Goal: Transaction & Acquisition: Purchase product/service

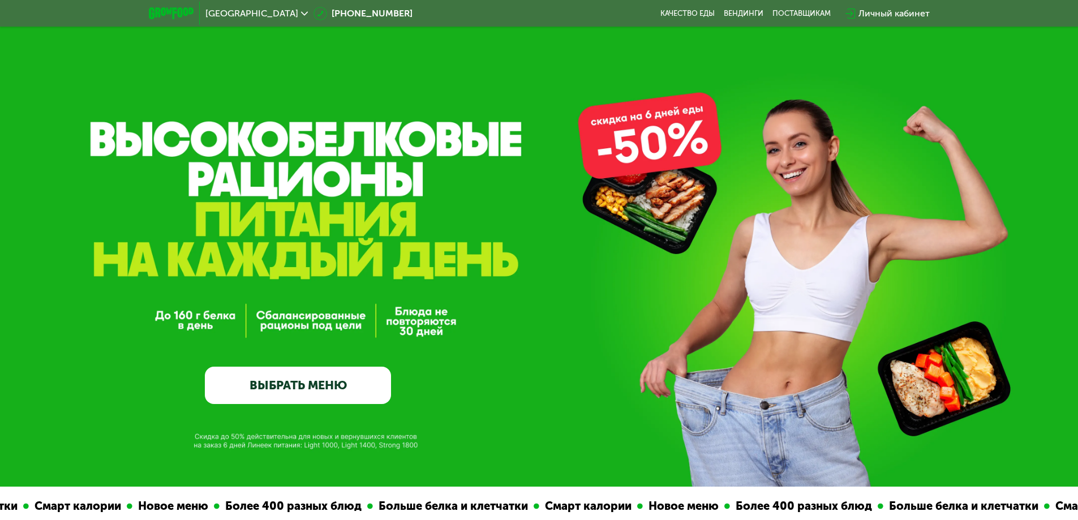
click at [319, 391] on link "ВЫБРАТЬ МЕНЮ" at bounding box center [298, 385] width 186 height 37
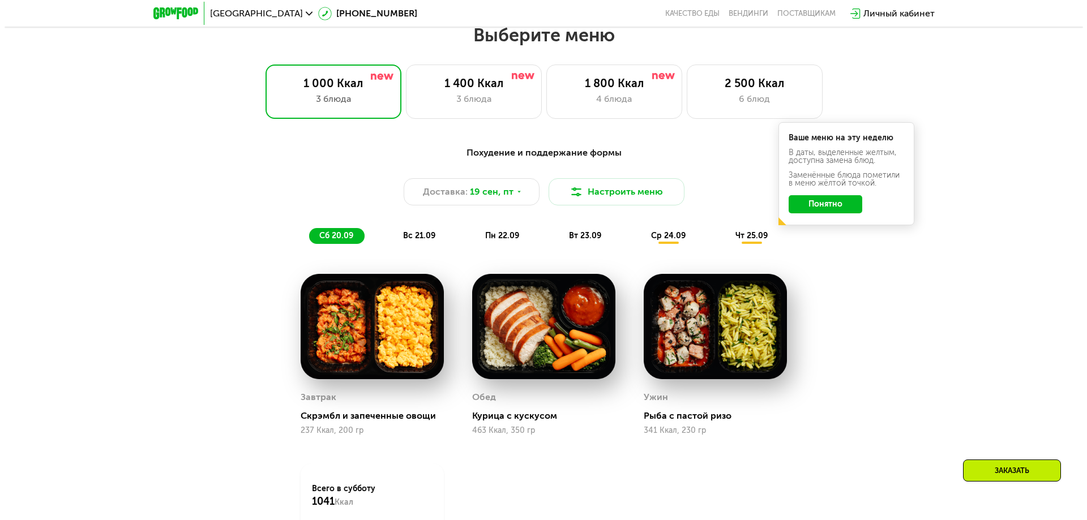
scroll to position [939, 0]
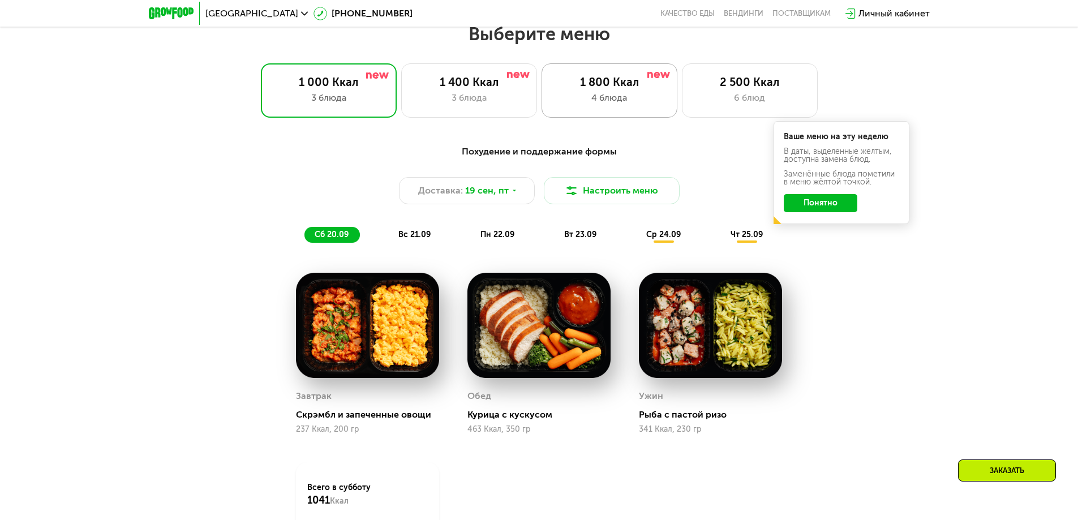
click at [623, 89] on div "1 800 Ккал" at bounding box center [610, 82] width 112 height 14
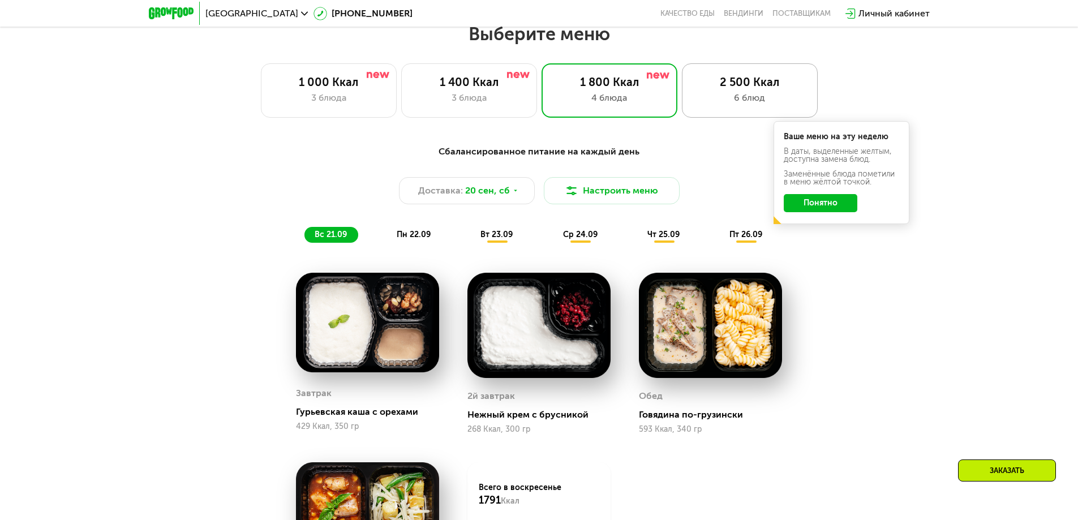
click at [731, 88] on div "2 500 Ккал" at bounding box center [750, 82] width 112 height 14
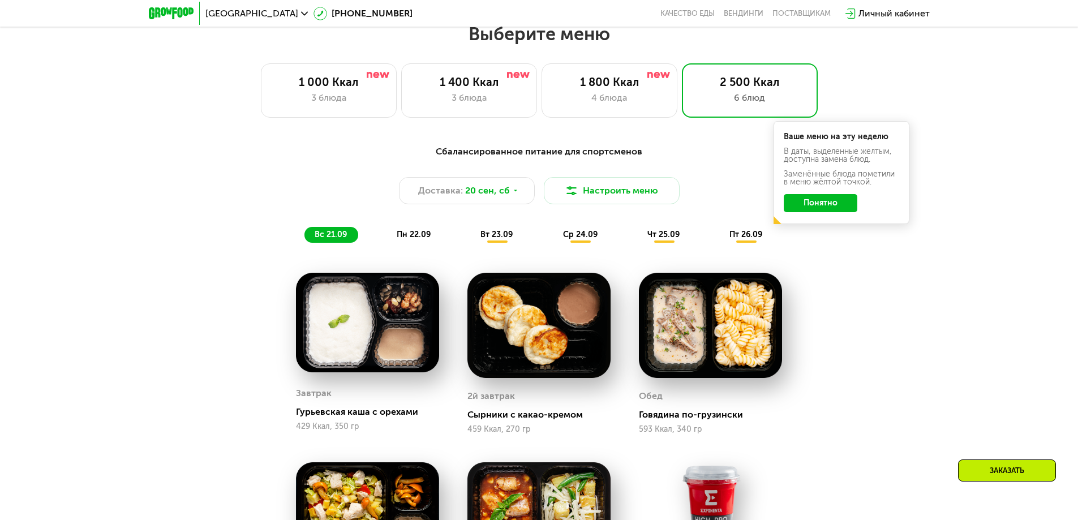
click at [838, 206] on button "Понятно" at bounding box center [821, 203] width 74 height 18
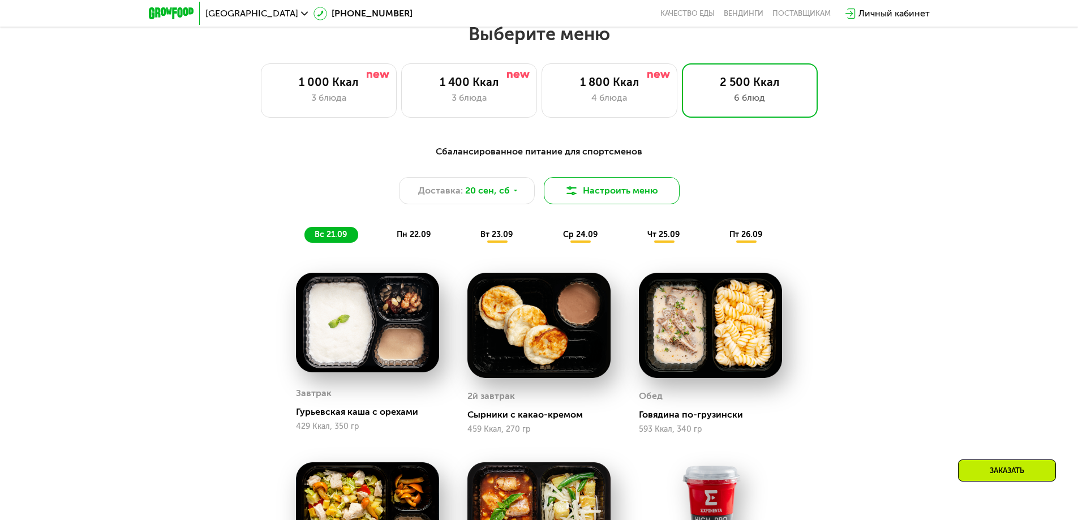
click at [610, 196] on button "Настроить меню" at bounding box center [612, 190] width 136 height 27
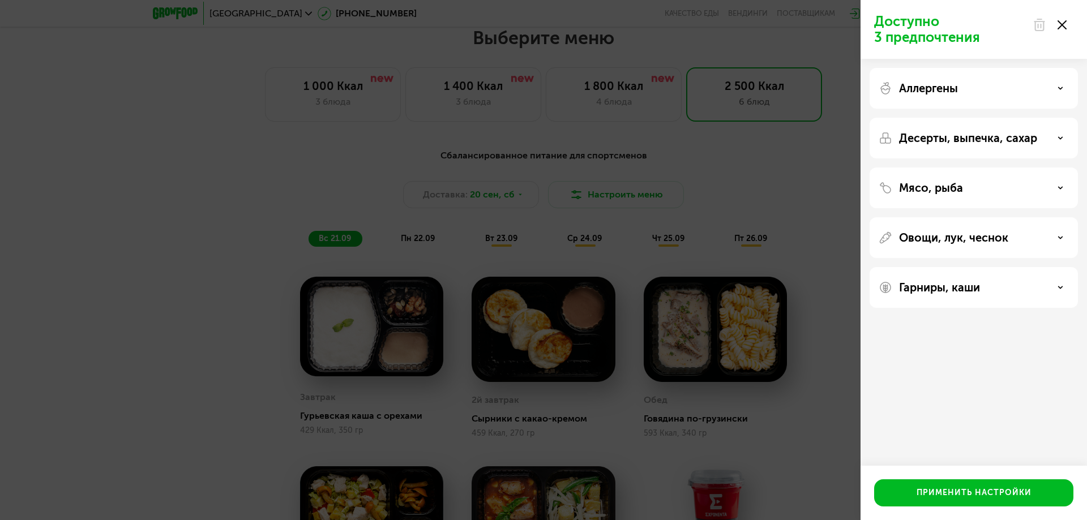
click at [1062, 22] on icon at bounding box center [1062, 24] width 9 height 9
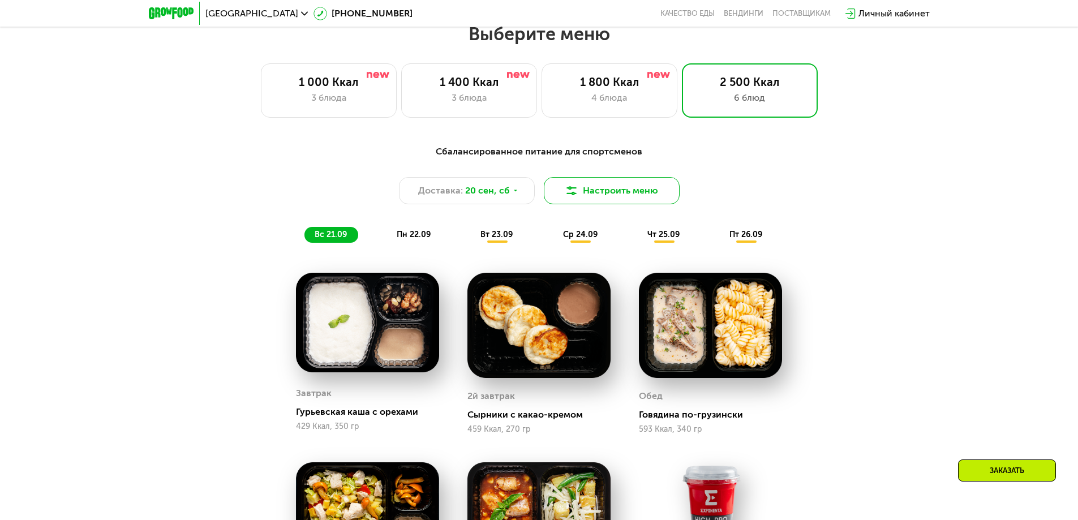
click at [637, 186] on button "Настроить меню" at bounding box center [612, 190] width 136 height 27
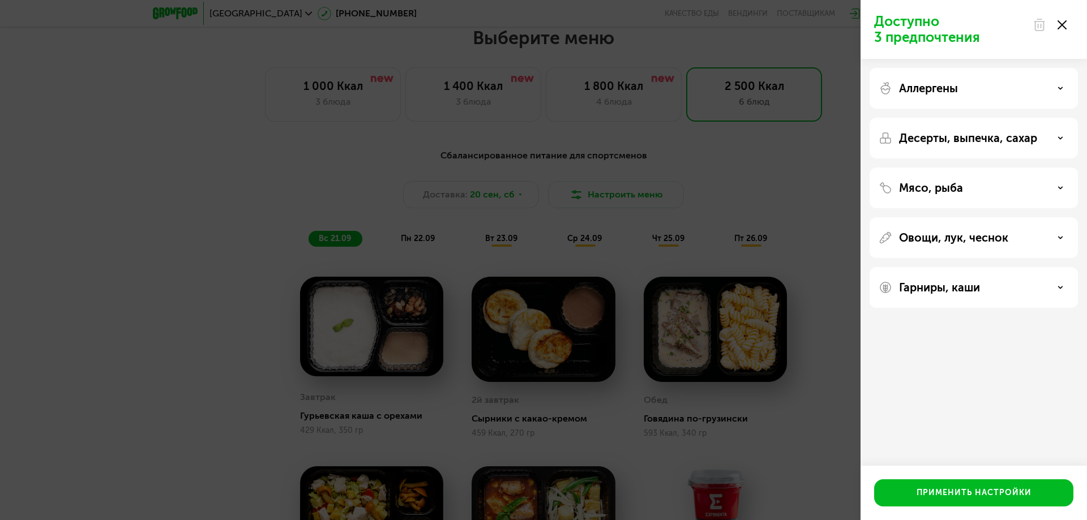
click at [1029, 144] on p "Десерты, выпечка, сахар" at bounding box center [968, 138] width 138 height 14
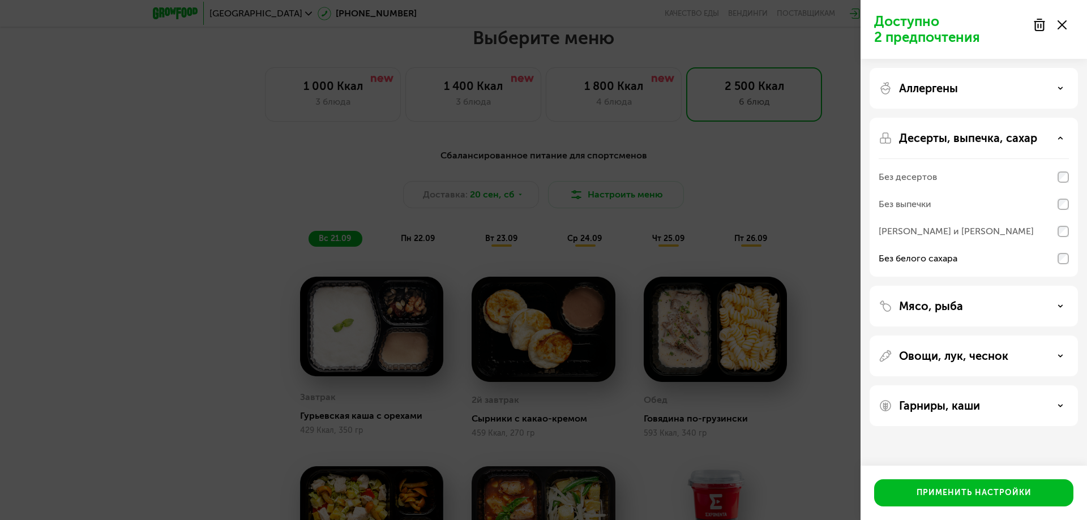
click at [1013, 309] on div "Мясо, рыба" at bounding box center [974, 306] width 190 height 14
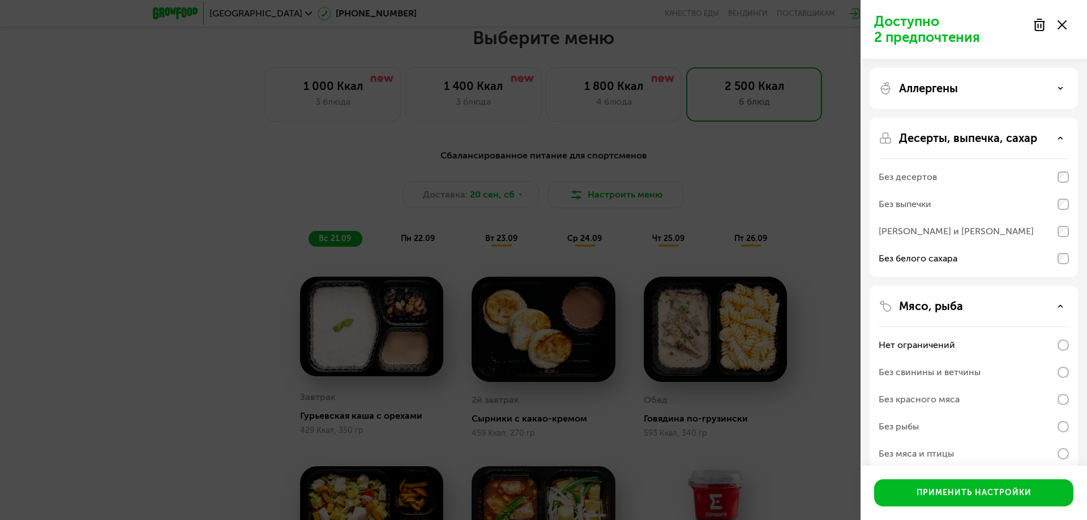
click at [999, 305] on div "Мясо, рыба" at bounding box center [974, 306] width 190 height 14
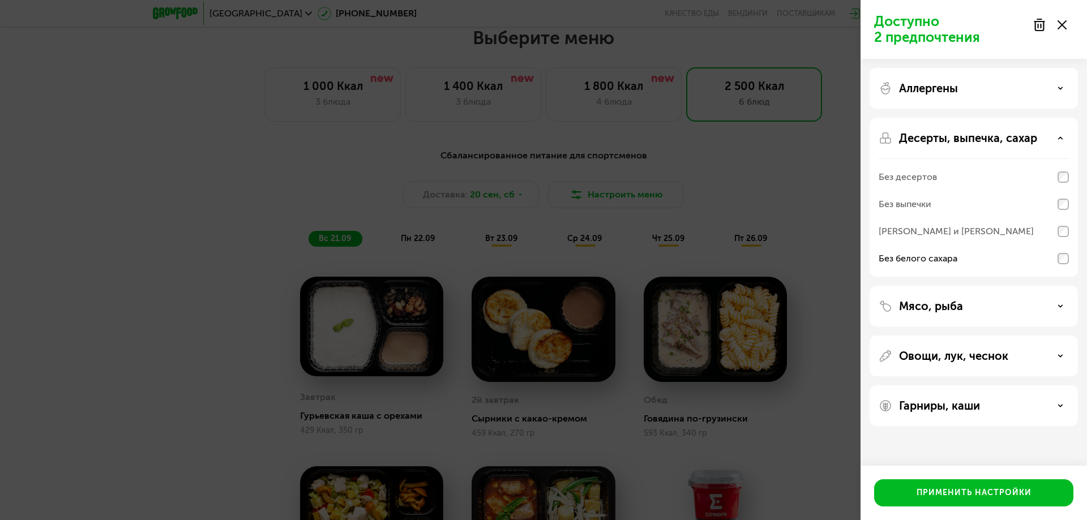
click at [978, 355] on p "Овощи, лук, чеснок" at bounding box center [953, 356] width 109 height 14
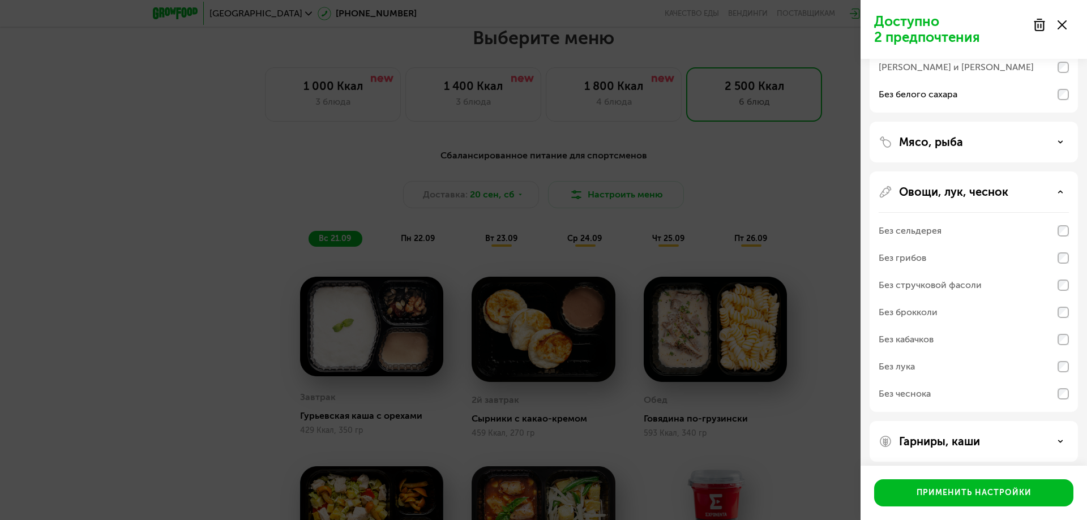
scroll to position [172, 0]
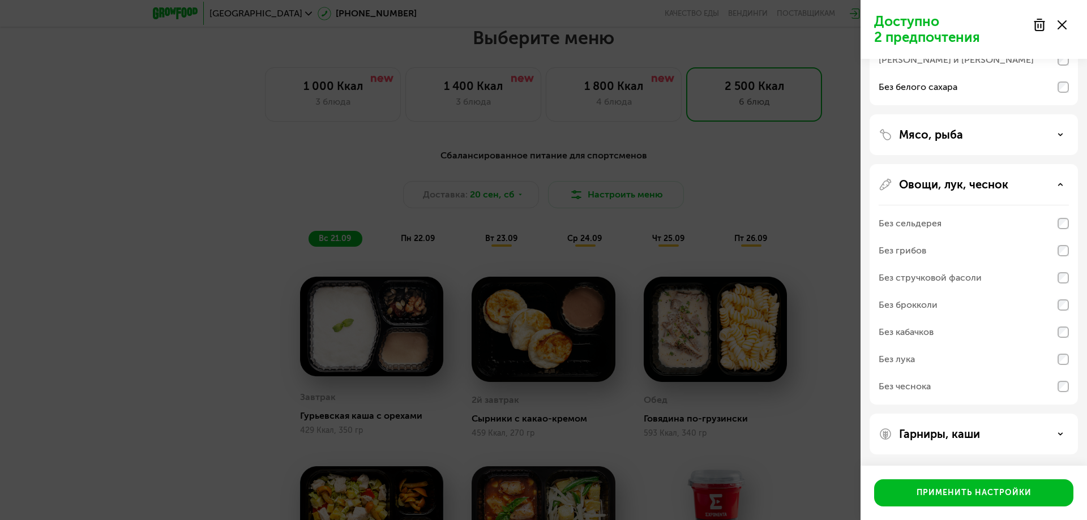
click at [1020, 195] on div "Овощи, лук, чеснок Без сельдерея Без грибов Без стручковой фасоли Без брокколи …" at bounding box center [974, 284] width 208 height 241
click at [1021, 178] on div "Овощи, лук, чеснок" at bounding box center [974, 185] width 190 height 14
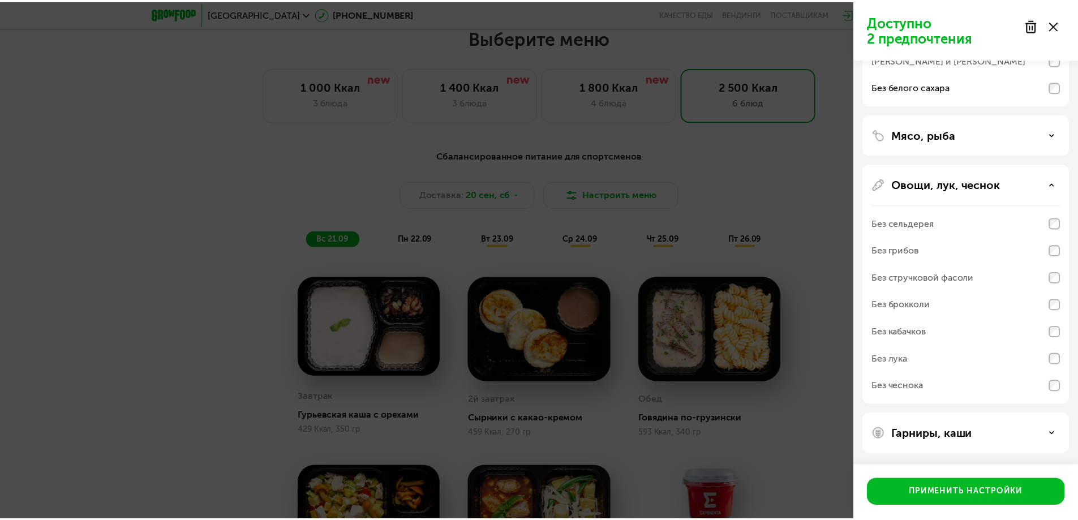
scroll to position [0, 0]
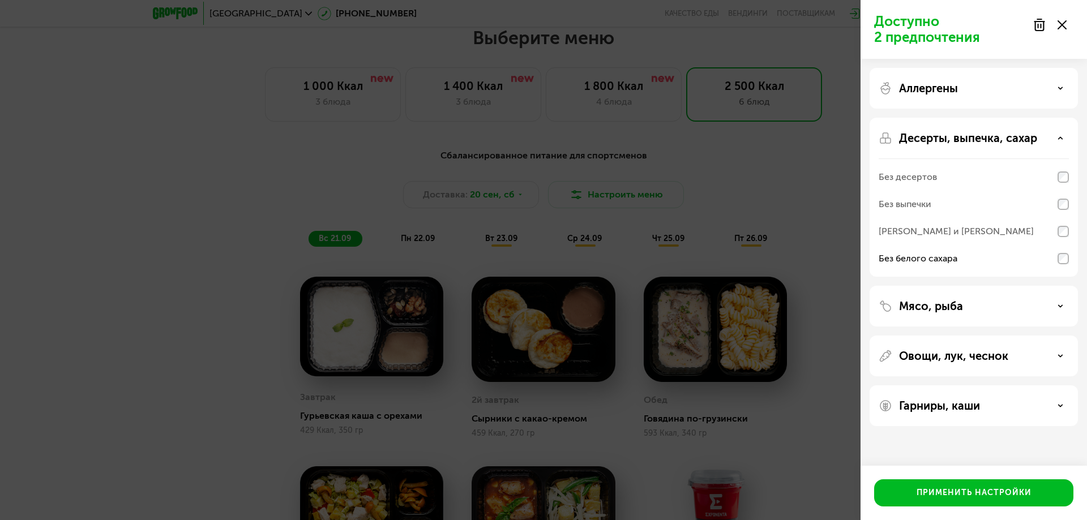
click at [991, 354] on p "Овощи, лук, чеснок" at bounding box center [953, 356] width 109 height 14
click at [979, 408] on p "Гарниры, каши" at bounding box center [939, 406] width 81 height 14
click at [980, 401] on p "Гарниры, каши" at bounding box center [939, 406] width 81 height 14
click at [944, 485] on button "Применить настройки" at bounding box center [973, 493] width 199 height 27
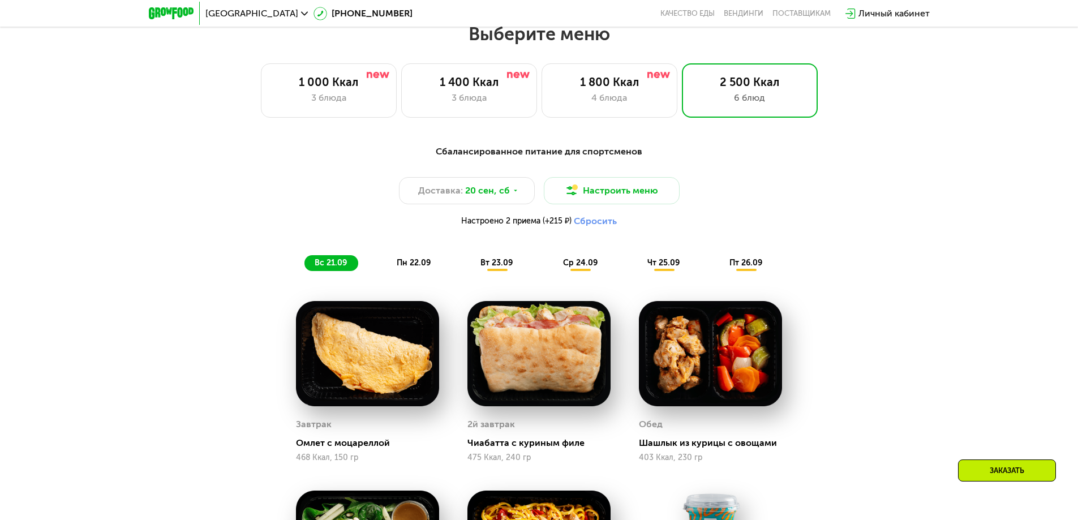
scroll to position [960, 0]
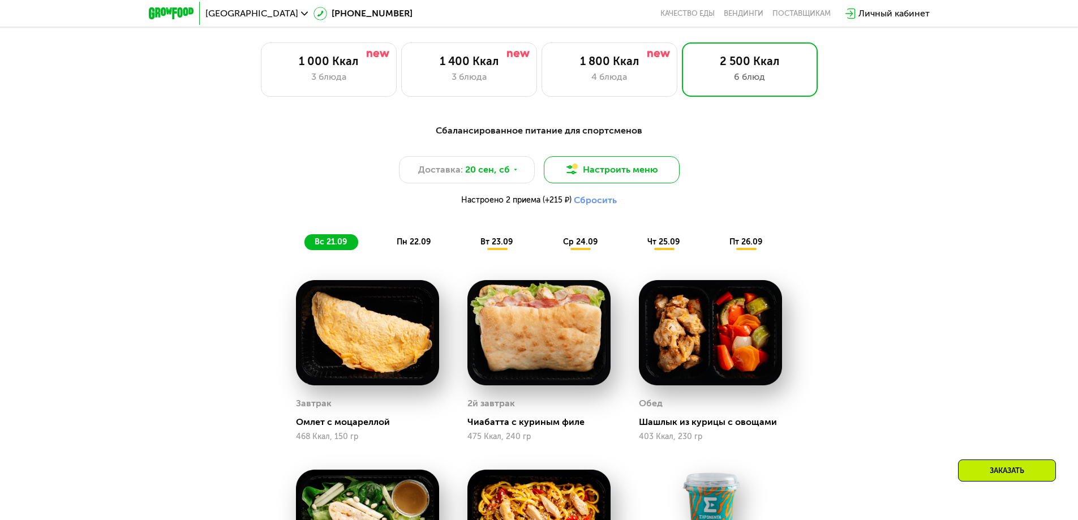
click at [621, 173] on button "Настроить меню" at bounding box center [612, 169] width 136 height 27
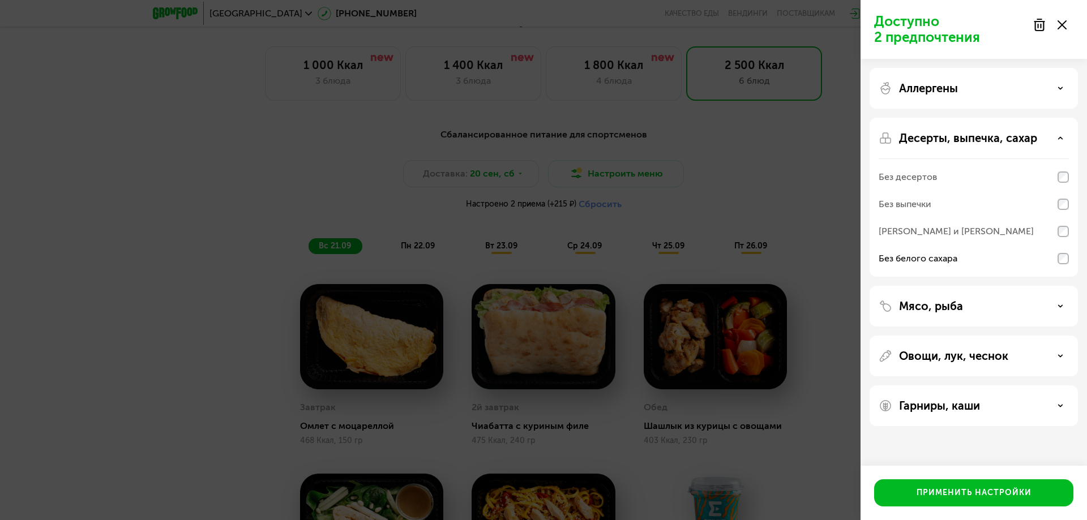
click at [1068, 26] on div at bounding box center [1050, 25] width 48 height 23
click at [1063, 24] on use at bounding box center [1062, 24] width 9 height 9
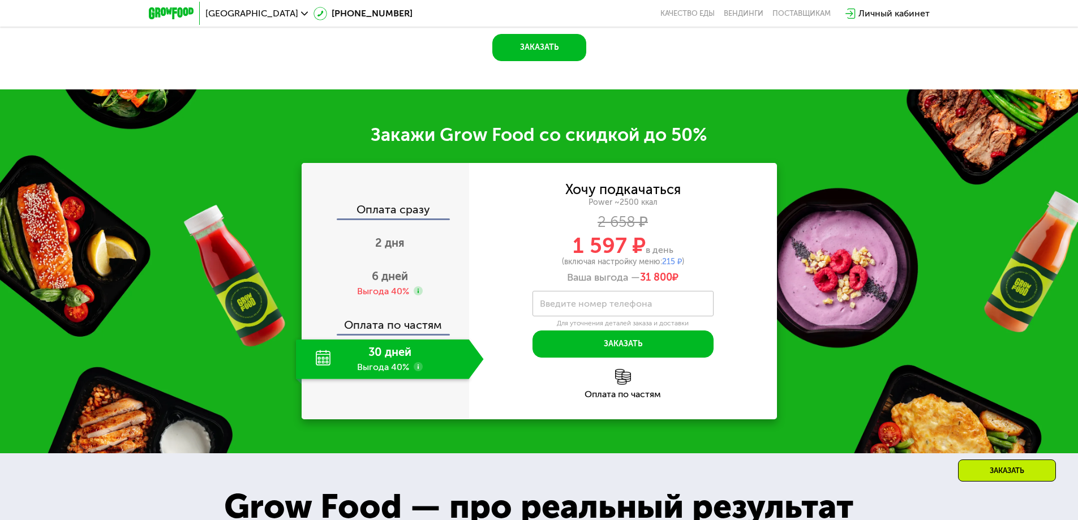
scroll to position [1741, 0]
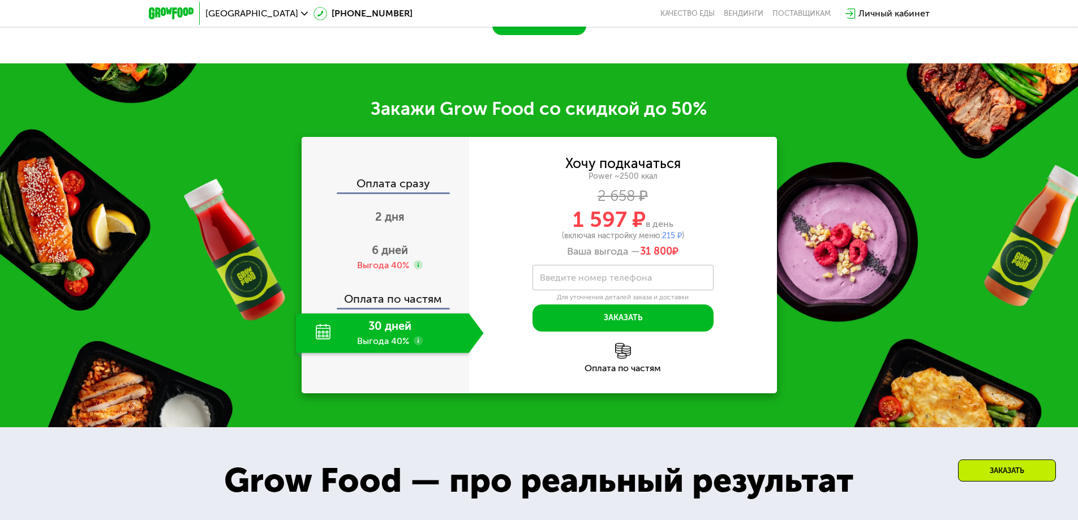
click at [382, 336] on div "30 дней Выгода 40%" at bounding box center [382, 334] width 173 height 40
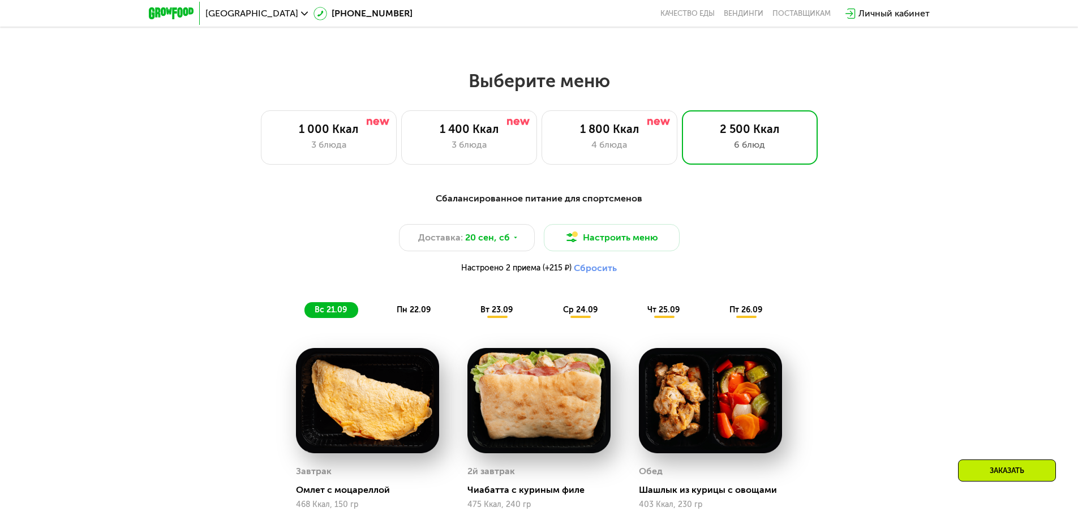
scroll to position [954, 0]
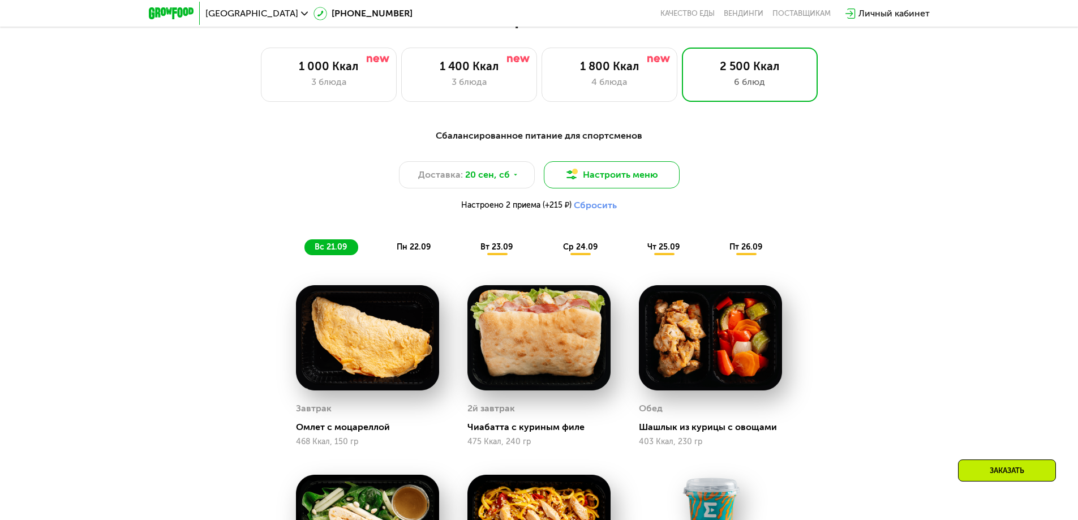
click at [663, 175] on button "Настроить меню" at bounding box center [612, 174] width 136 height 27
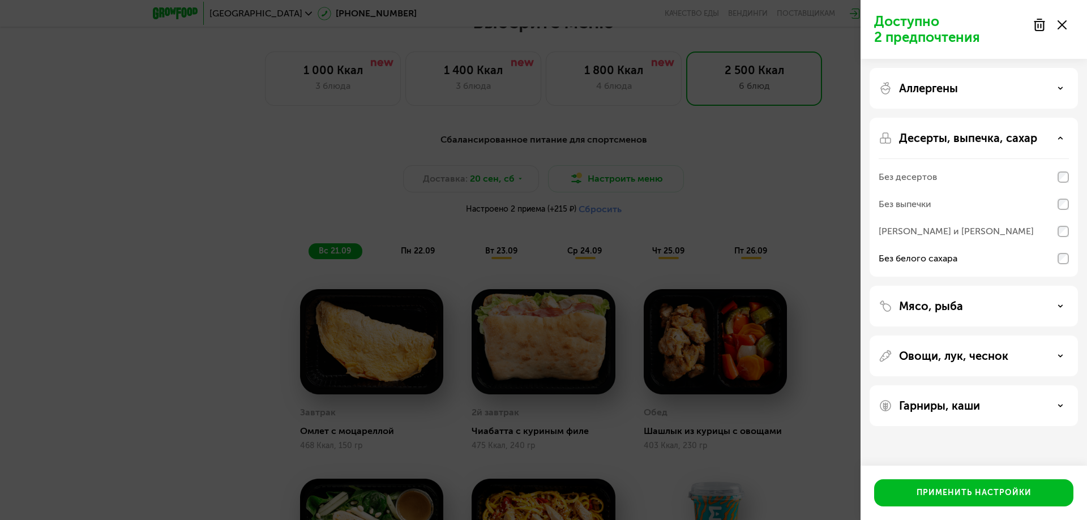
click at [127, 248] on div "Доступно 2 предпочтения Аллергены Десерты, выпечка, сахар Без десертов Без выпе…" at bounding box center [543, 260] width 1087 height 520
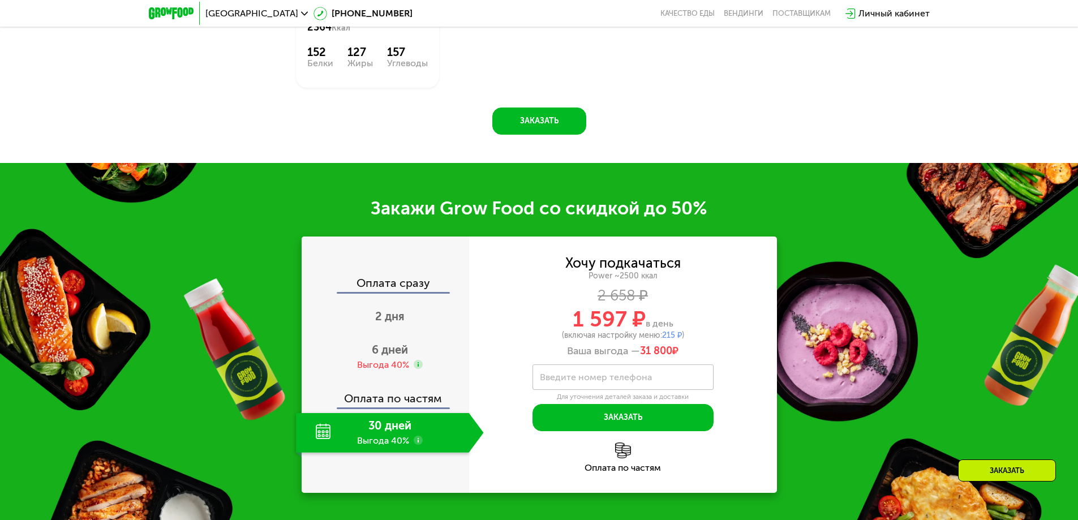
scroll to position [1547, 0]
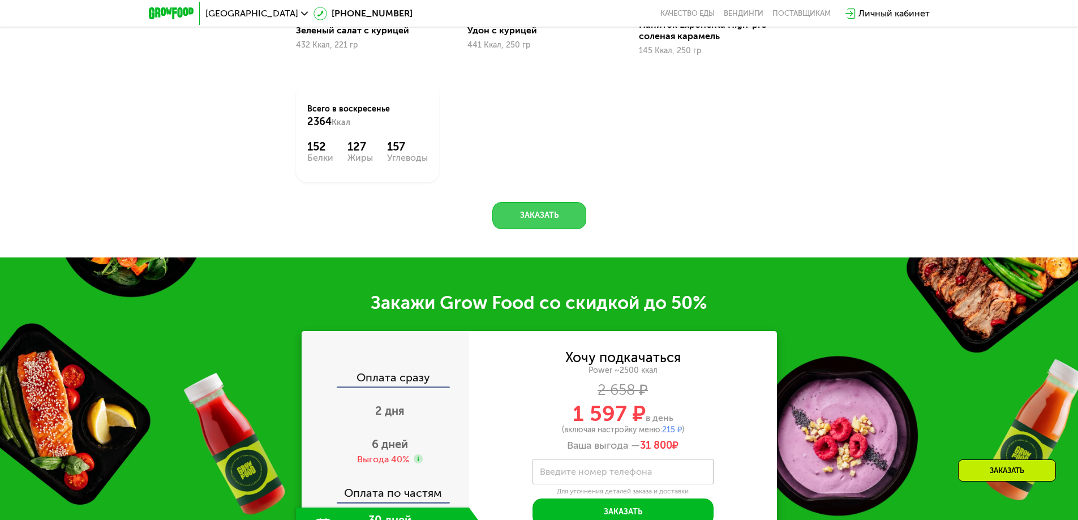
click at [555, 217] on button "Заказать" at bounding box center [540, 215] width 94 height 27
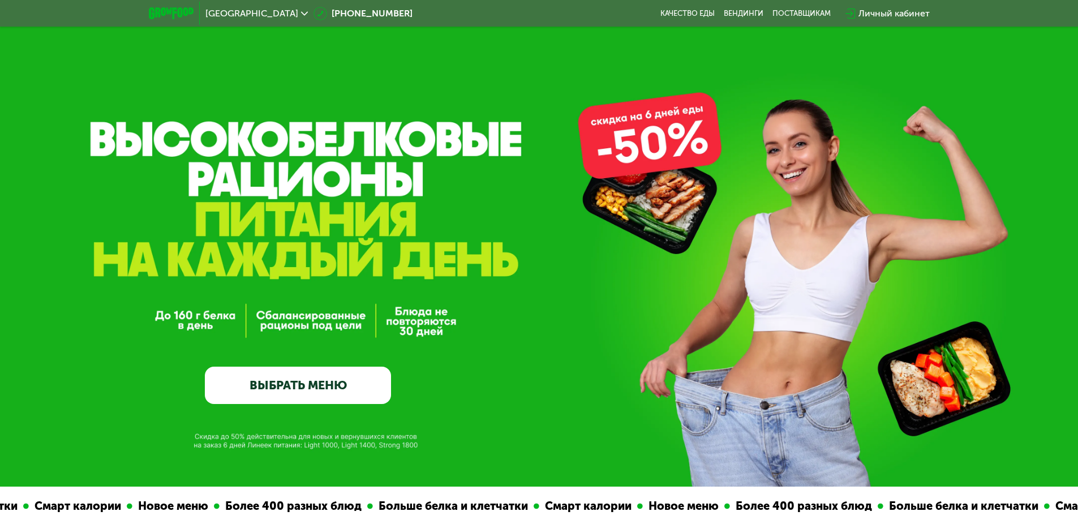
click at [897, 14] on div "Личный кабинет" at bounding box center [894, 14] width 71 height 14
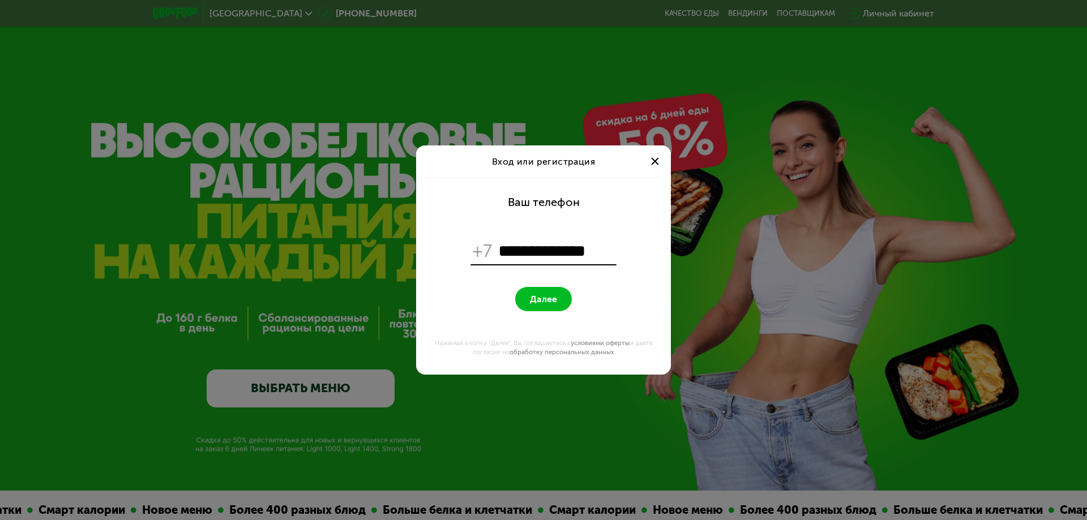
type input "**********"
click at [546, 301] on span "Далее" at bounding box center [543, 299] width 27 height 11
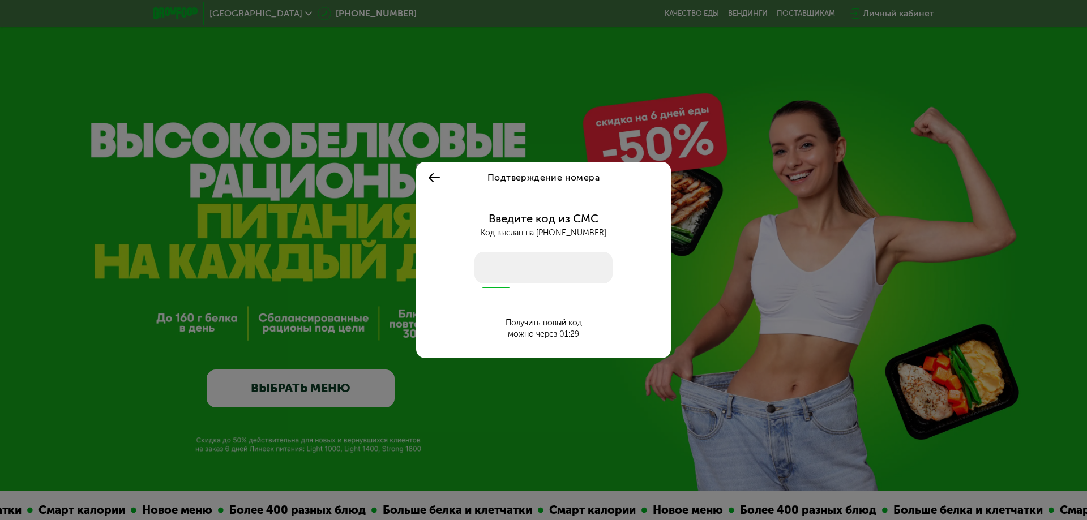
click at [536, 275] on input "number" at bounding box center [543, 268] width 138 height 32
type input "****"
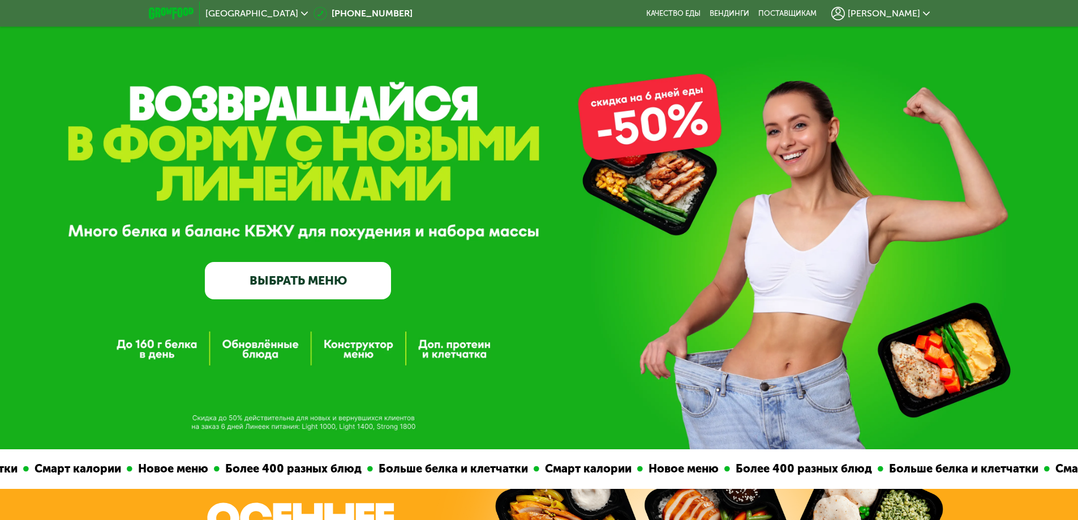
click at [322, 281] on link "ВЫБРАТЬ МЕНЮ" at bounding box center [298, 280] width 186 height 37
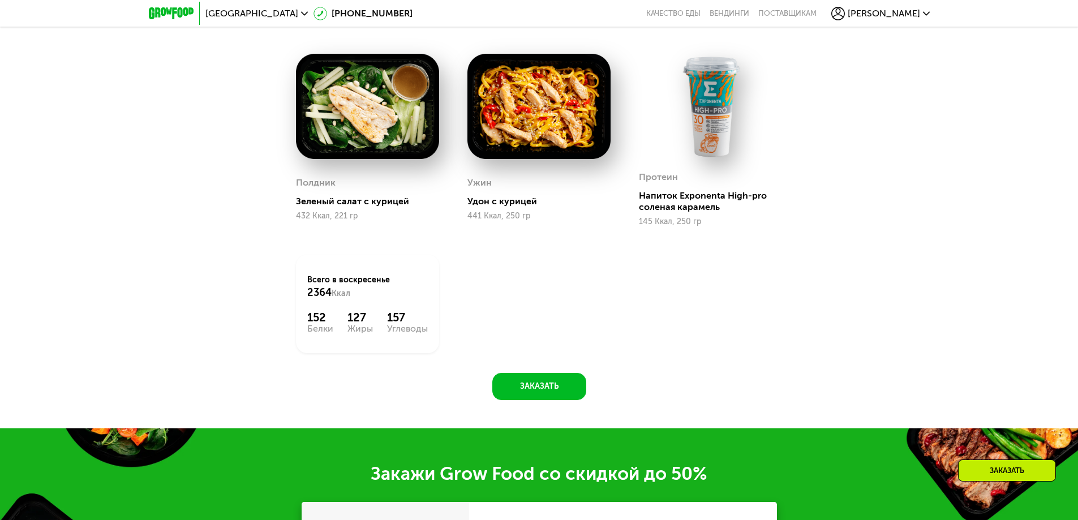
scroll to position [1348, 0]
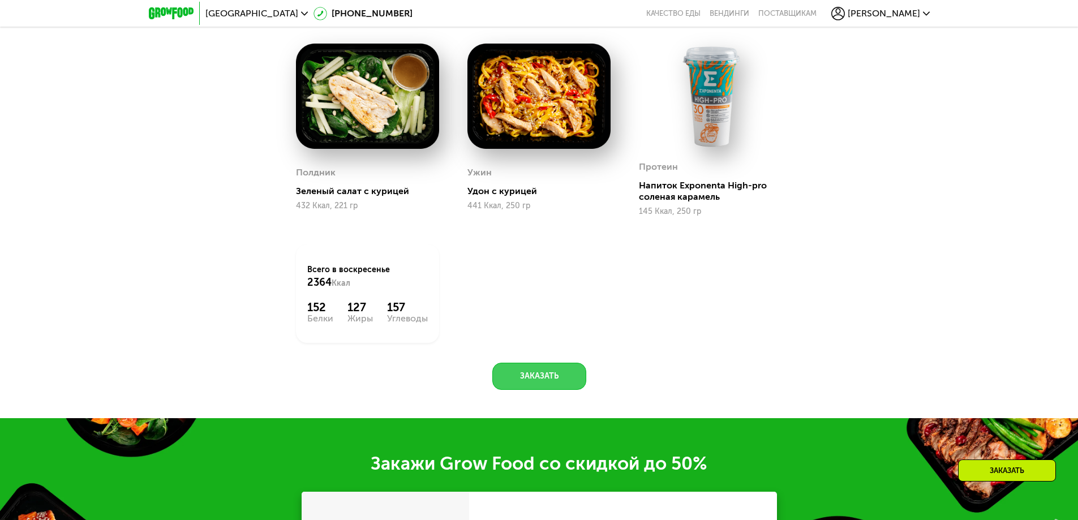
click at [536, 378] on button "Заказать" at bounding box center [540, 376] width 94 height 27
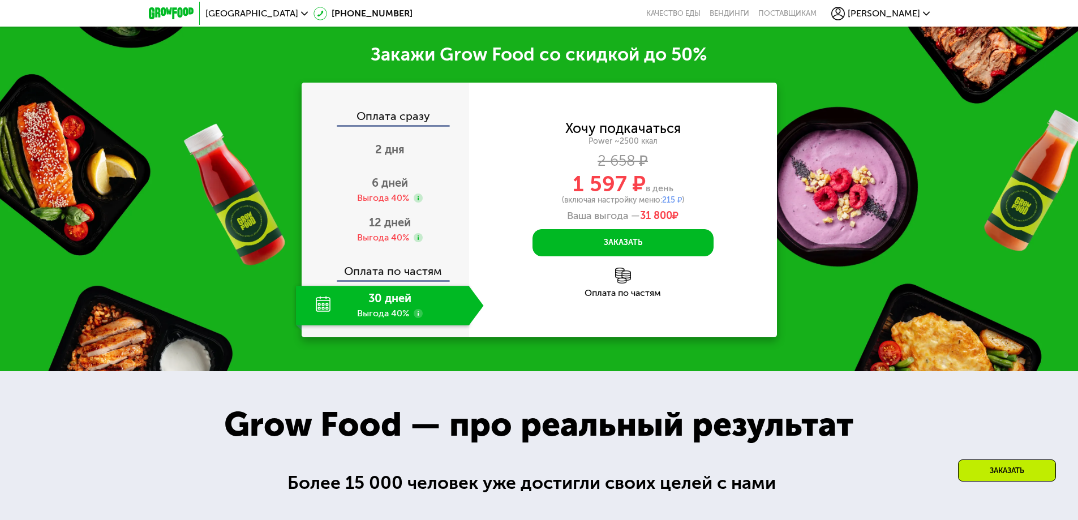
scroll to position [1770, 0]
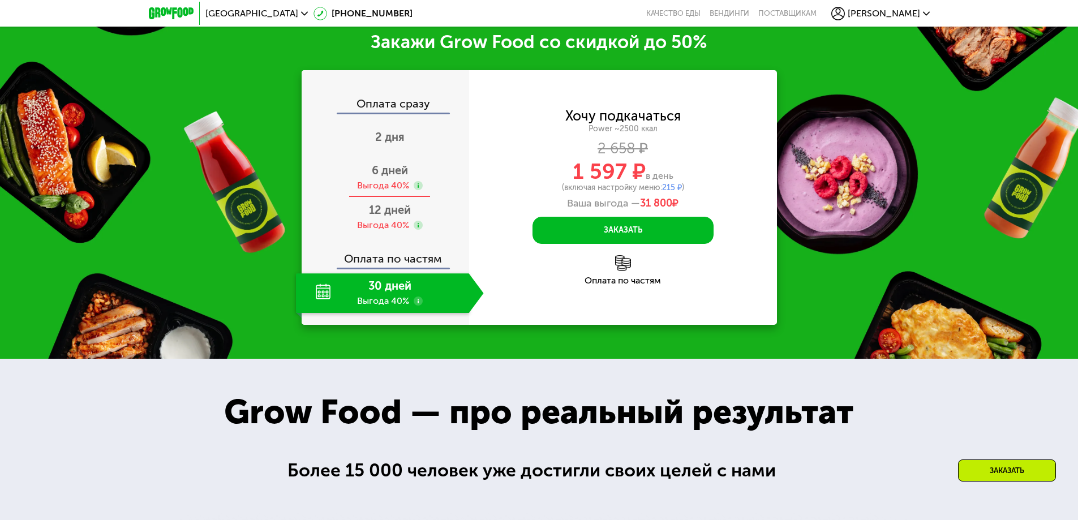
click at [389, 177] on span "6 дней" at bounding box center [390, 171] width 36 height 14
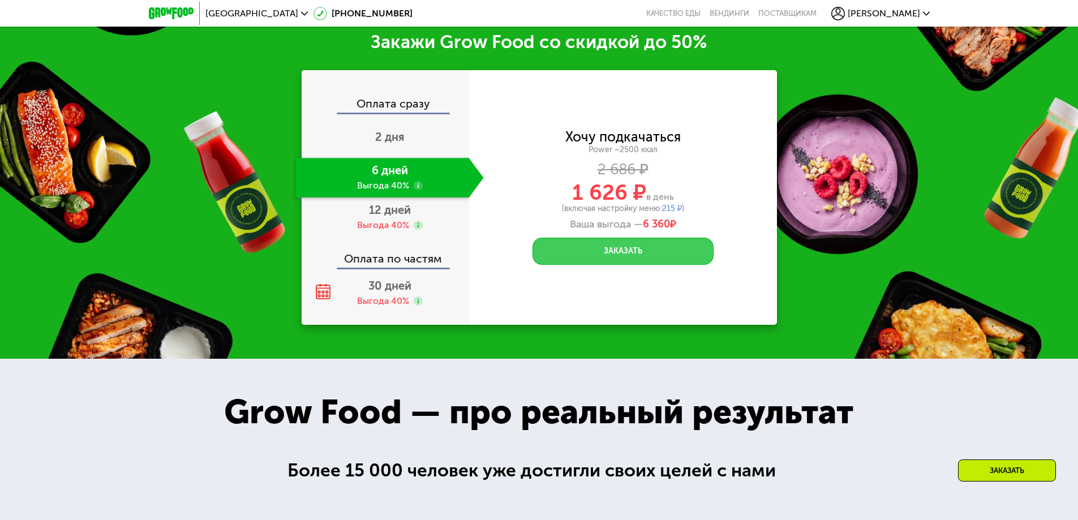
click at [635, 258] on button "Заказать" at bounding box center [623, 251] width 181 height 27
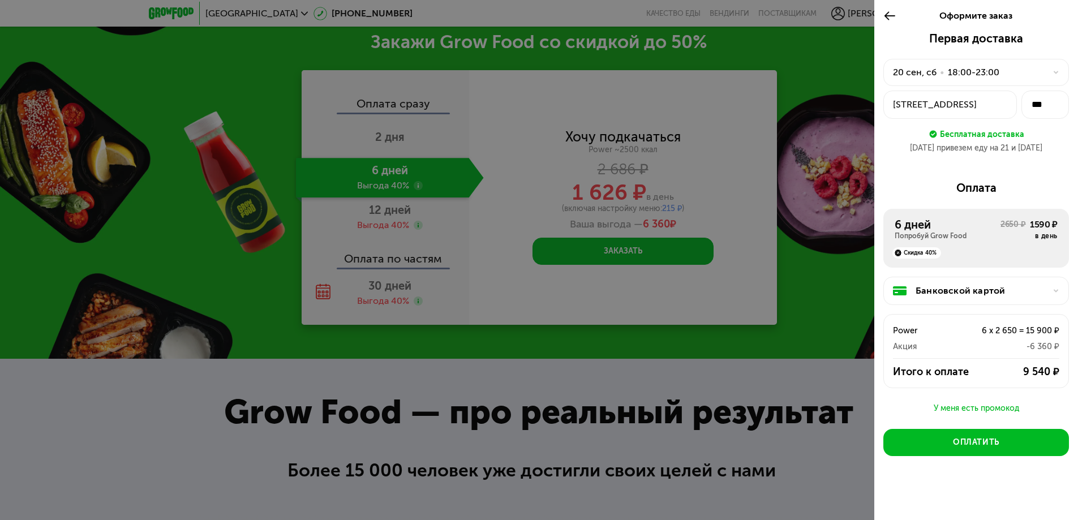
click at [1004, 72] on div "[DATE] • 18:00-23:00" at bounding box center [969, 73] width 153 height 14
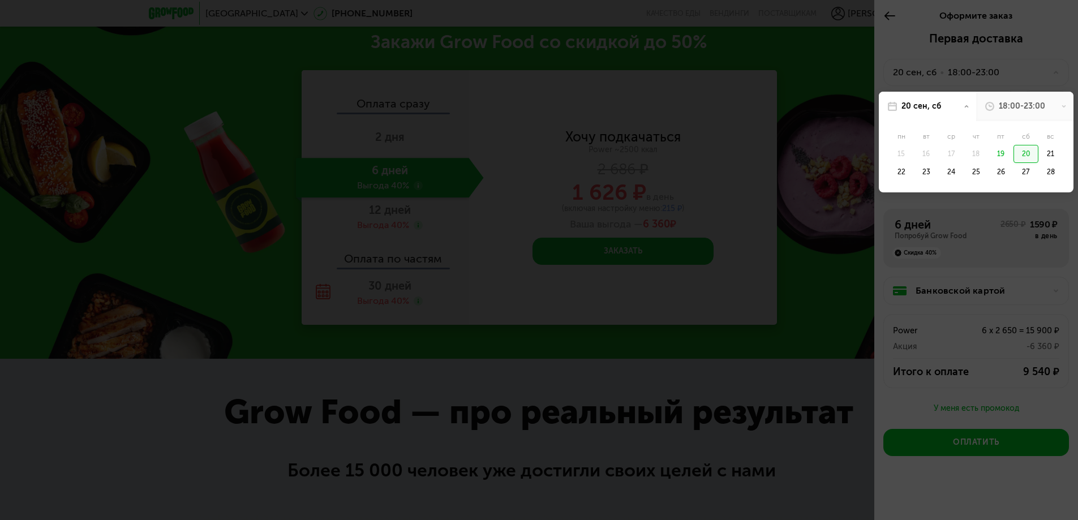
click at [1004, 72] on div at bounding box center [539, 260] width 1078 height 520
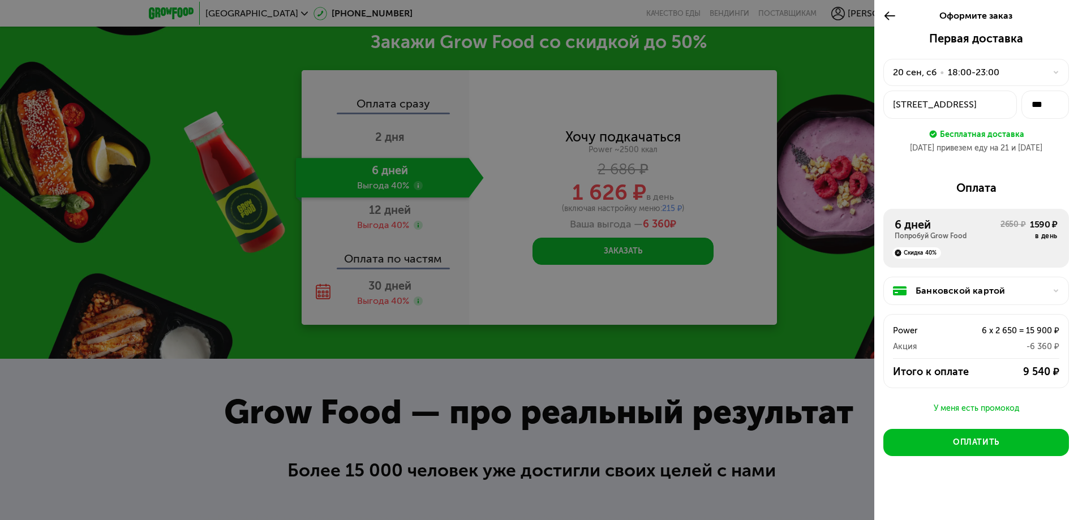
click at [927, 77] on div "20 сен, сб" at bounding box center [915, 73] width 44 height 14
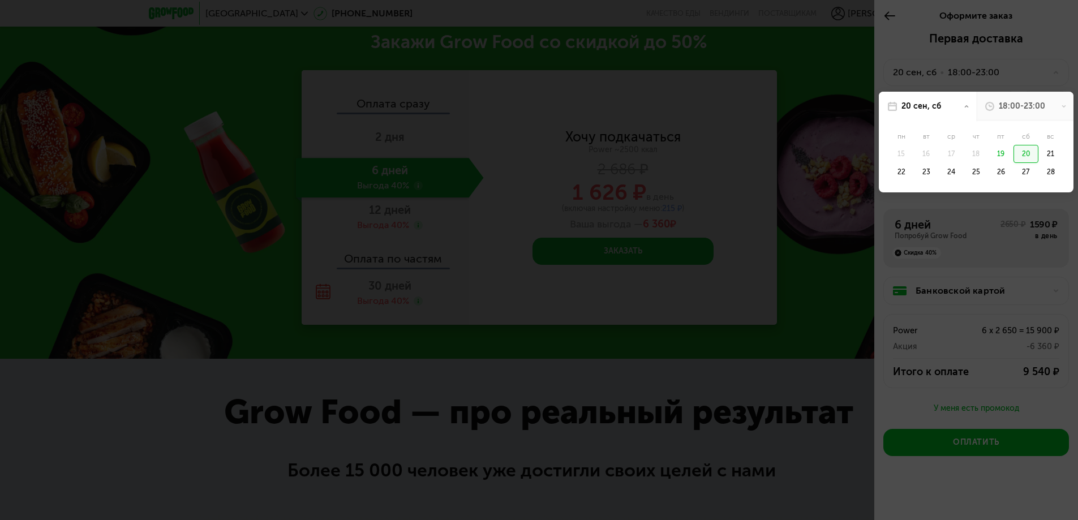
click at [927, 77] on div at bounding box center [539, 260] width 1078 height 520
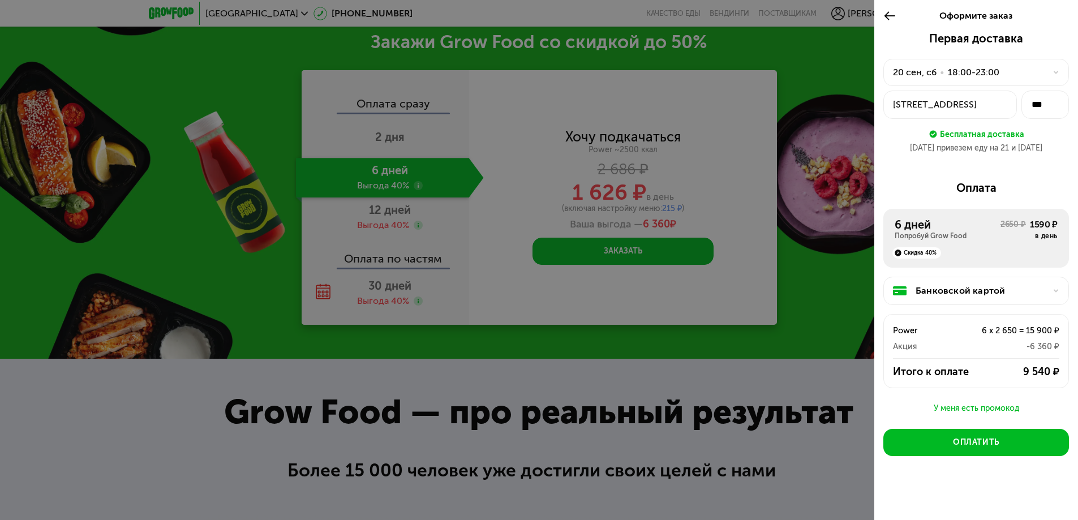
click at [1054, 70] on div "[DATE] • 18:00-23:00" at bounding box center [977, 72] width 186 height 27
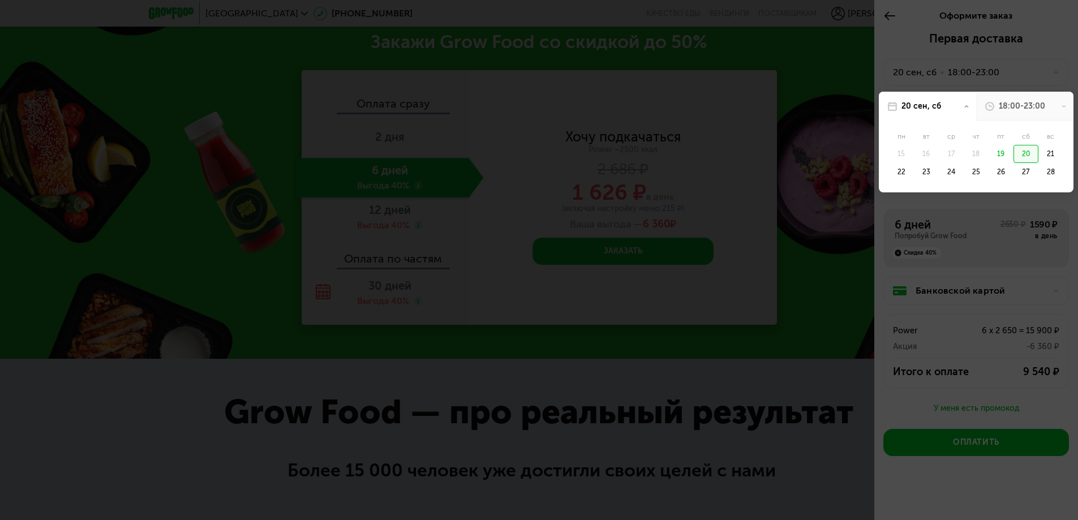
click at [1054, 70] on div at bounding box center [539, 260] width 1078 height 520
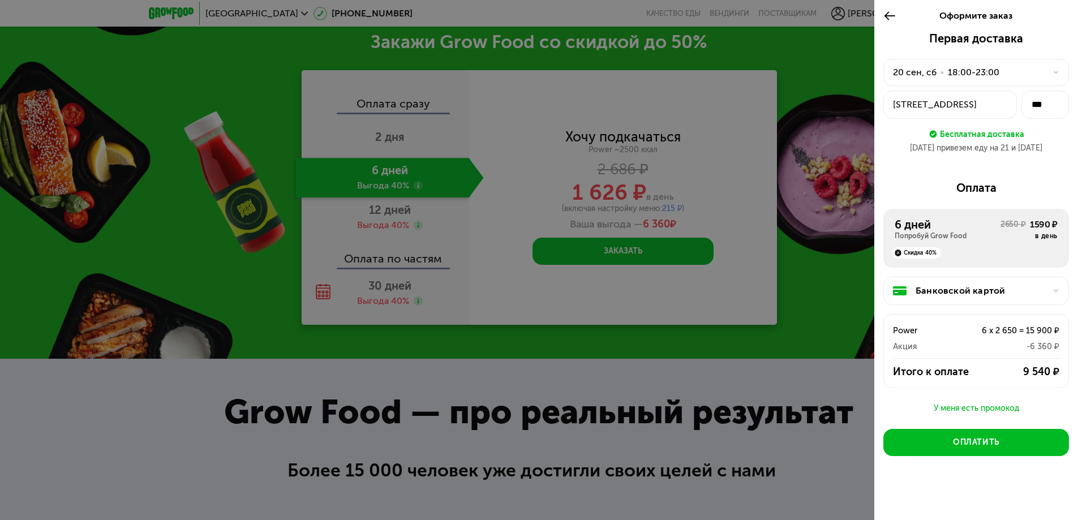
click at [1046, 289] on div at bounding box center [1053, 291] width 14 height 7
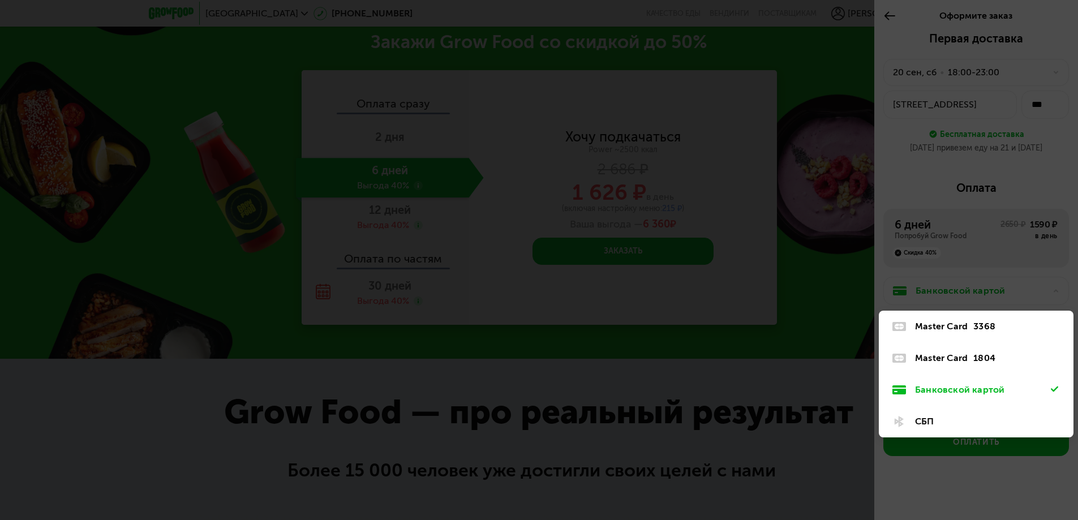
click at [914, 423] on div "СБП" at bounding box center [976, 422] width 195 height 32
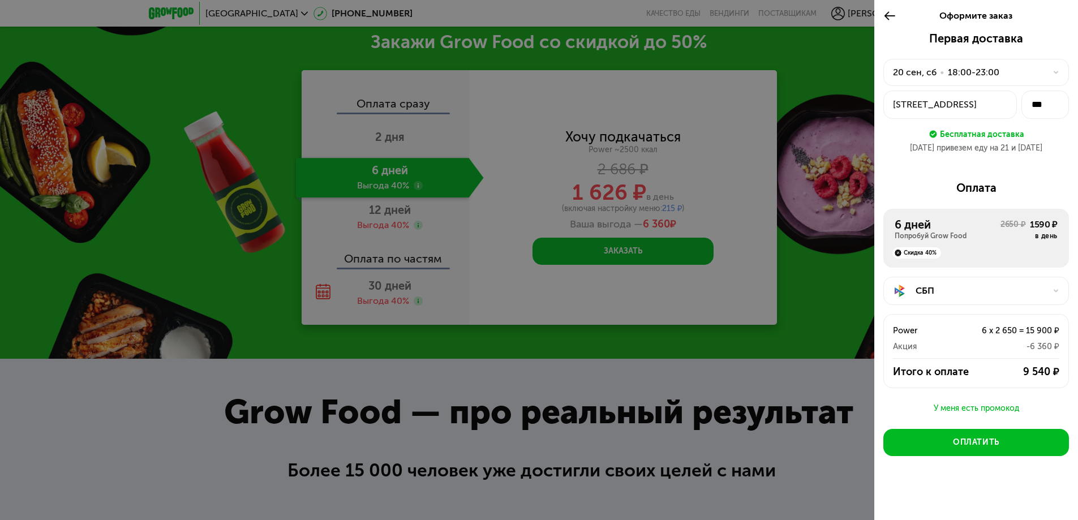
click at [1009, 296] on div "СБП" at bounding box center [981, 291] width 130 height 14
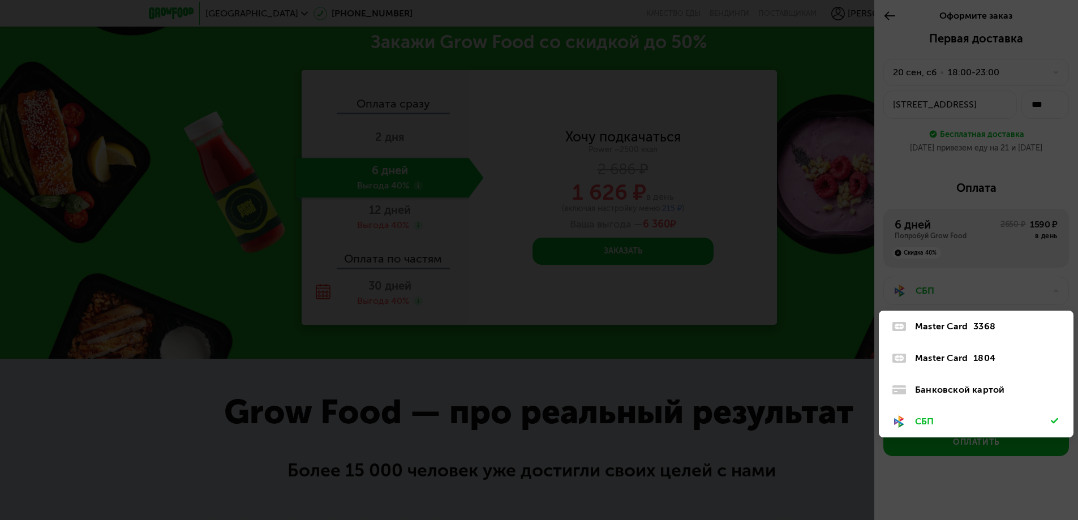
click at [1000, 386] on div "Банковской картой" at bounding box center [983, 390] width 136 height 14
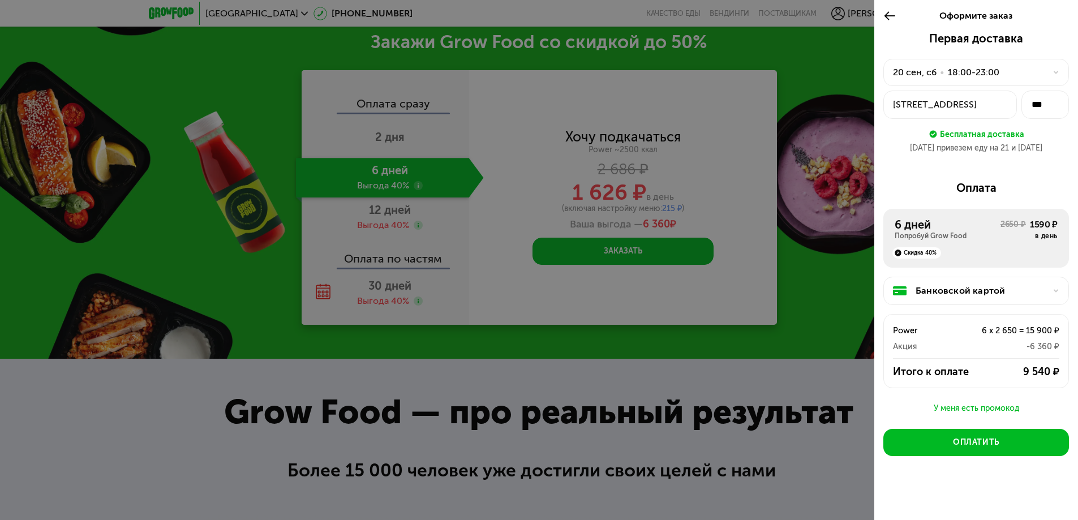
click at [1038, 284] on div "Банковской картой" at bounding box center [977, 291] width 186 height 28
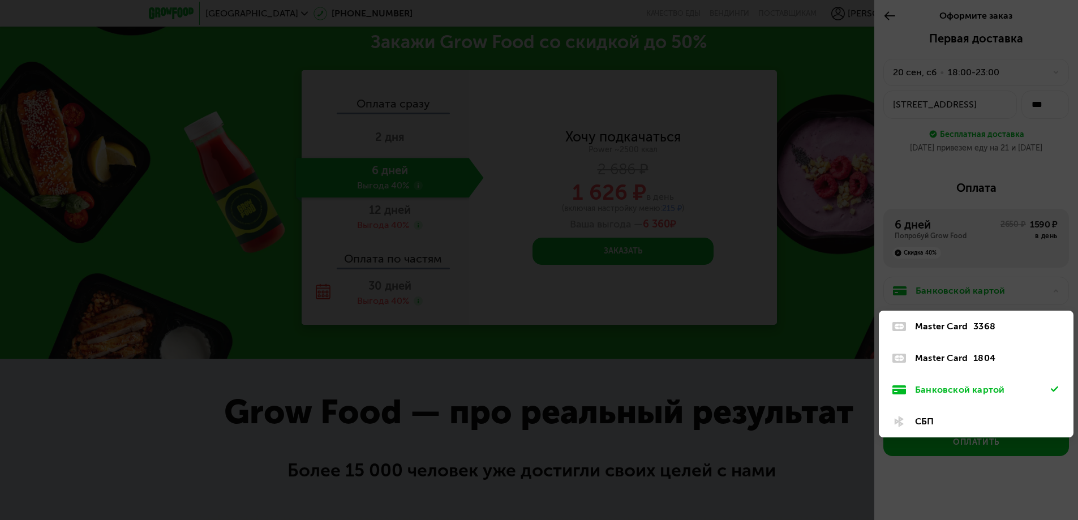
click at [961, 413] on div "СБП" at bounding box center [976, 422] width 195 height 32
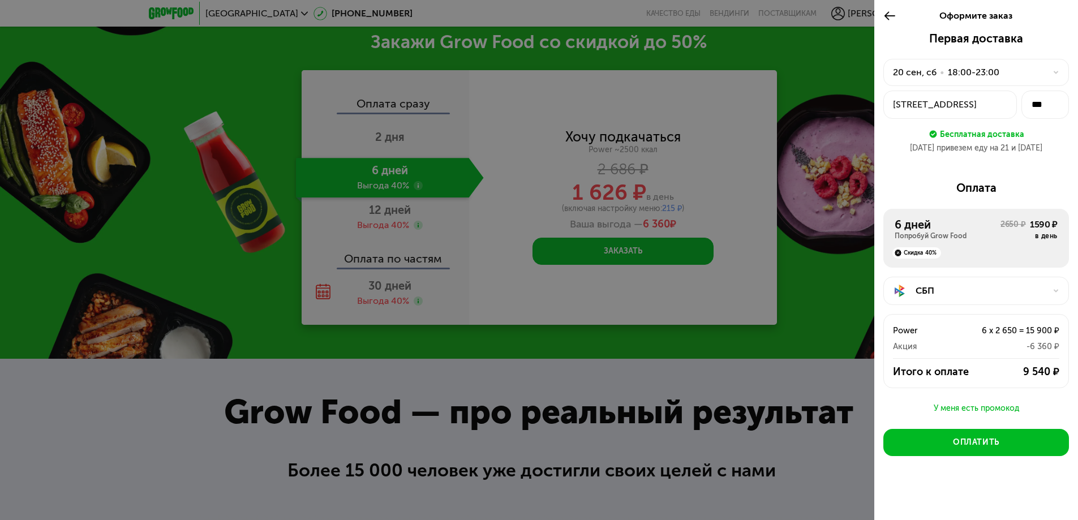
click at [1019, 297] on div "СБП" at bounding box center [981, 291] width 130 height 14
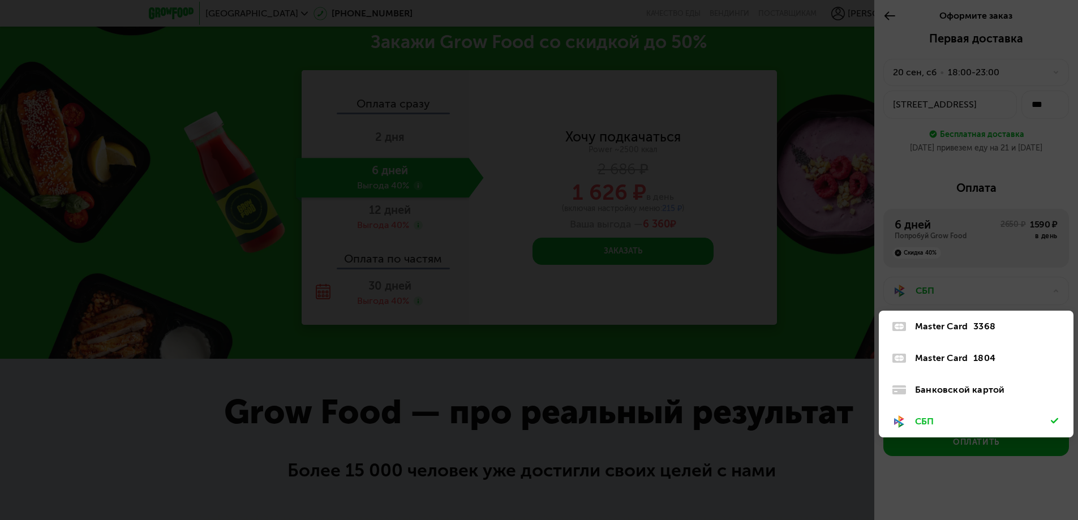
click at [977, 397] on div "Банковской картой" at bounding box center [976, 390] width 195 height 32
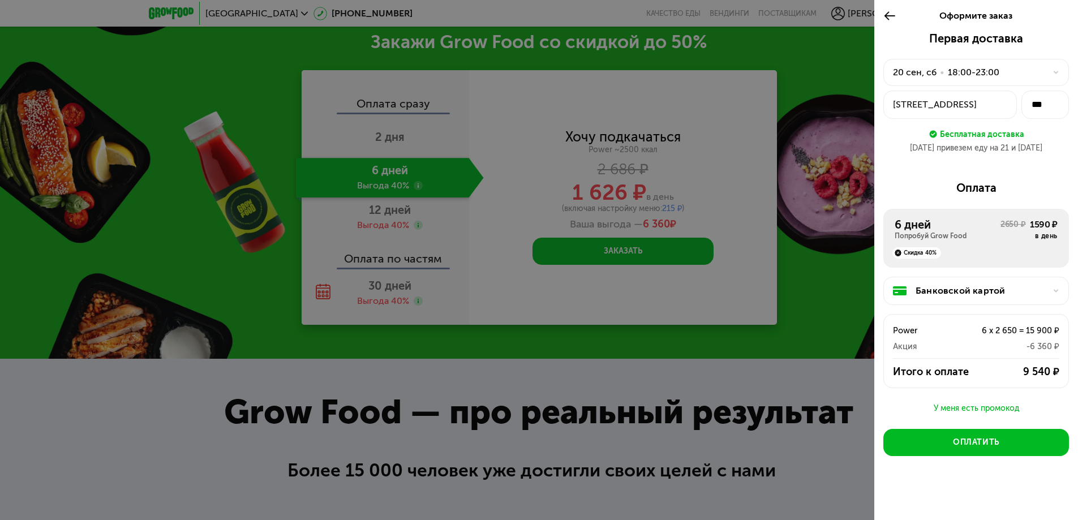
click at [1021, 285] on div "Банковской картой" at bounding box center [977, 291] width 186 height 28
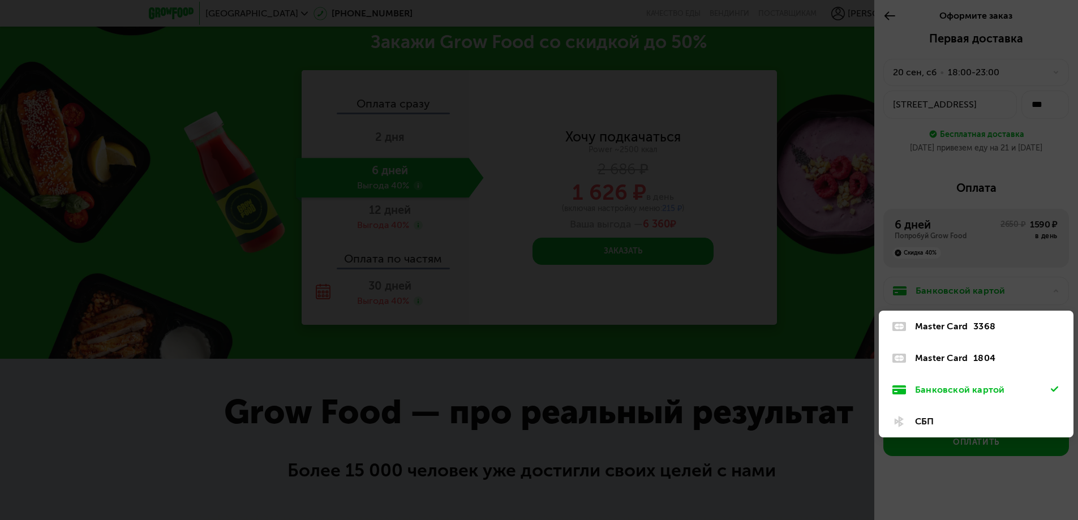
click at [930, 417] on div "СБП" at bounding box center [983, 422] width 136 height 14
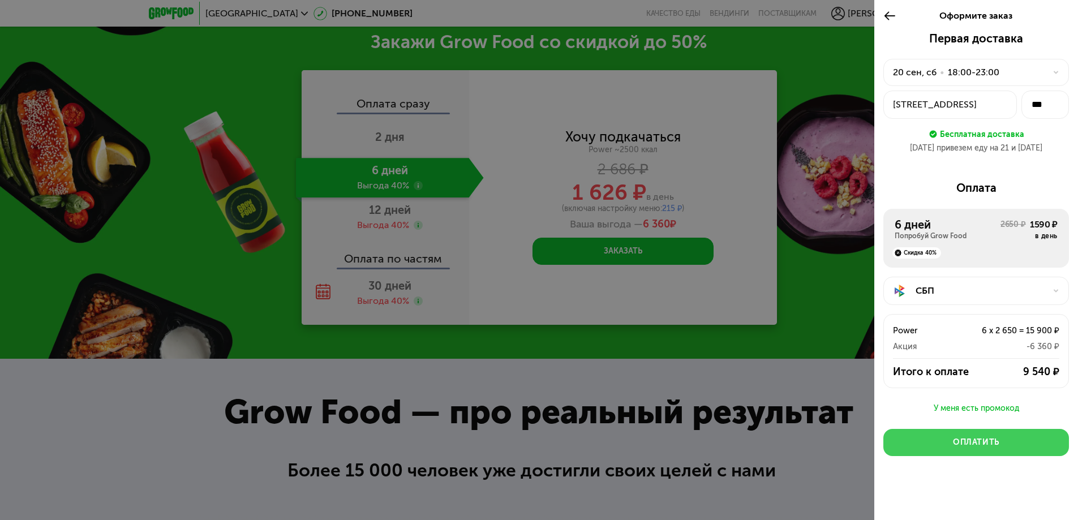
click at [966, 440] on div "Оплатить" at bounding box center [976, 442] width 46 height 11
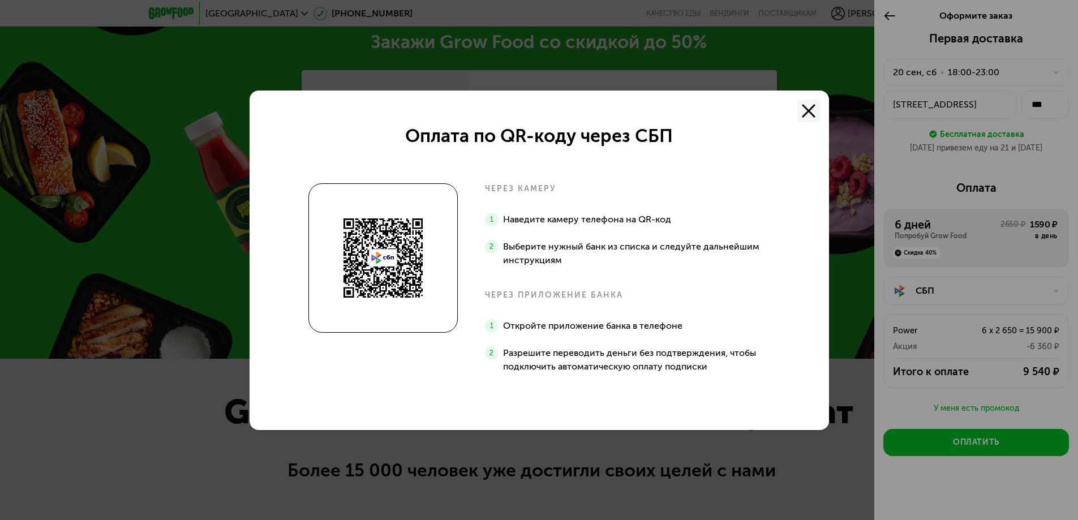
click at [807, 118] on button at bounding box center [809, 111] width 23 height 23
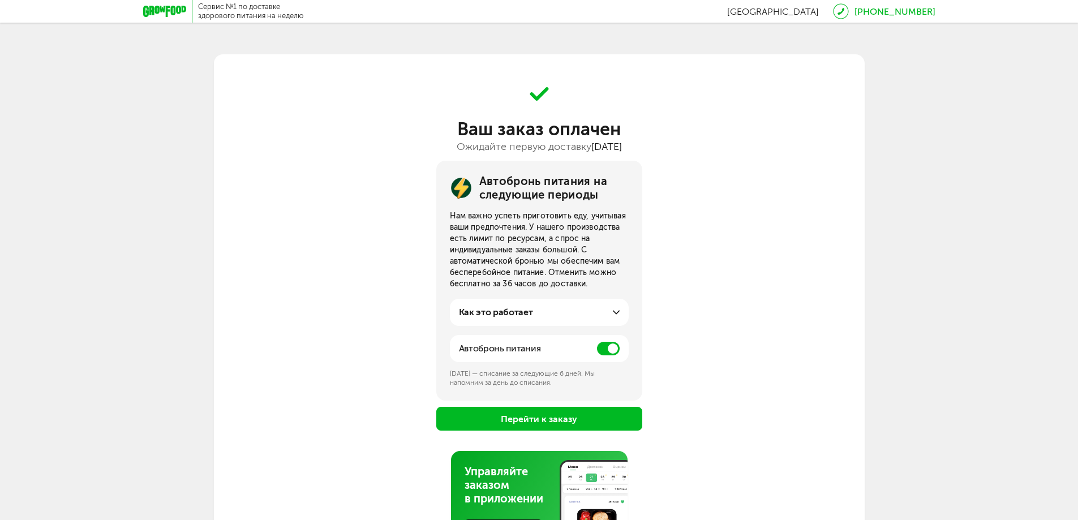
click at [603, 345] on span at bounding box center [608, 349] width 23 height 14
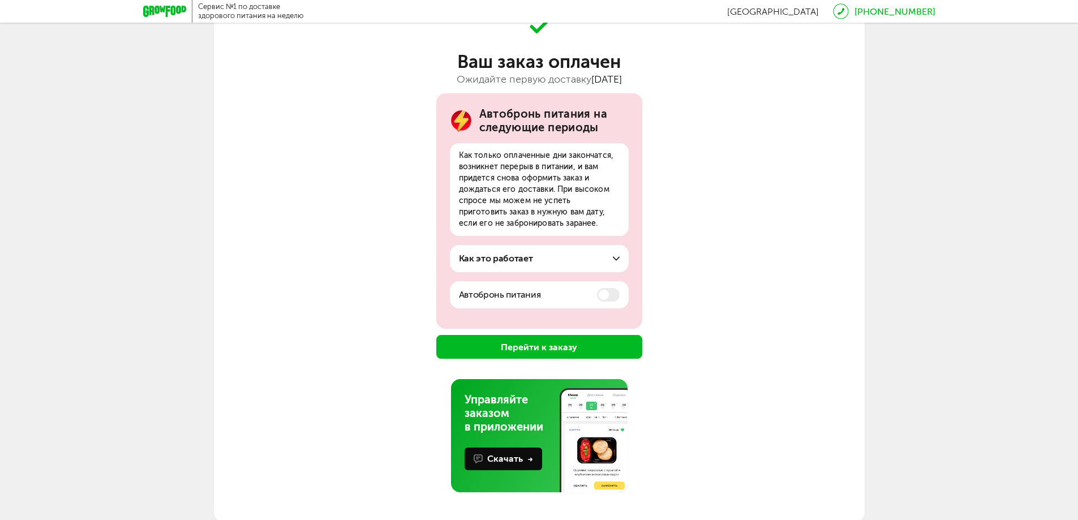
scroll to position [69, 0]
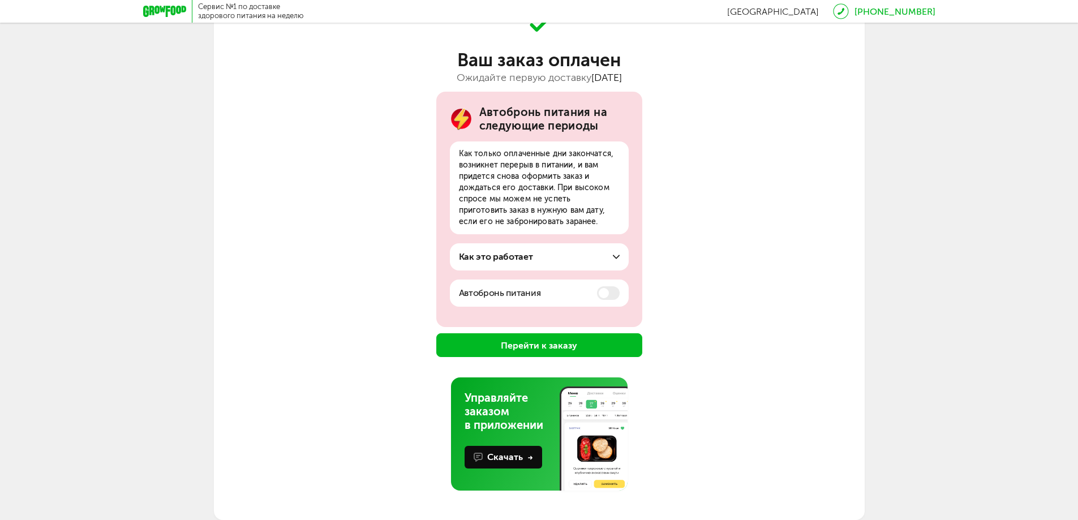
click at [597, 347] on button "Перейти к заказу" at bounding box center [539, 345] width 206 height 24
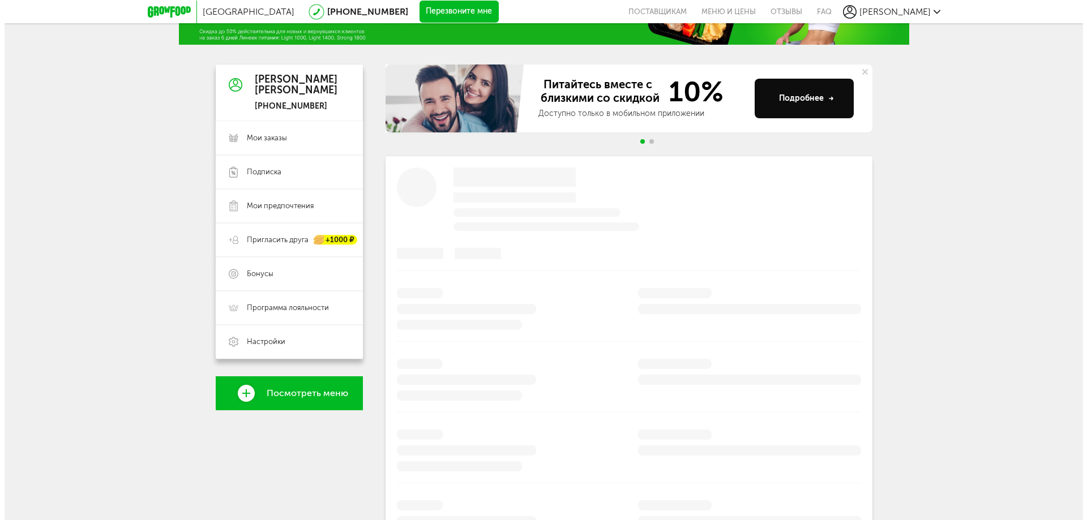
scroll to position [216, 0]
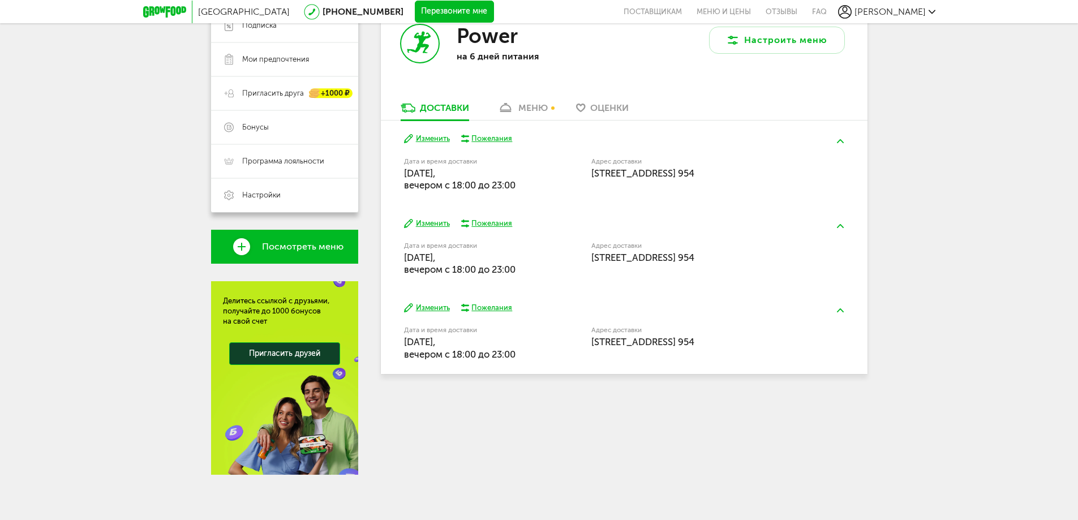
click at [415, 7] on button "Перезвоните мне" at bounding box center [454, 12] width 79 height 23
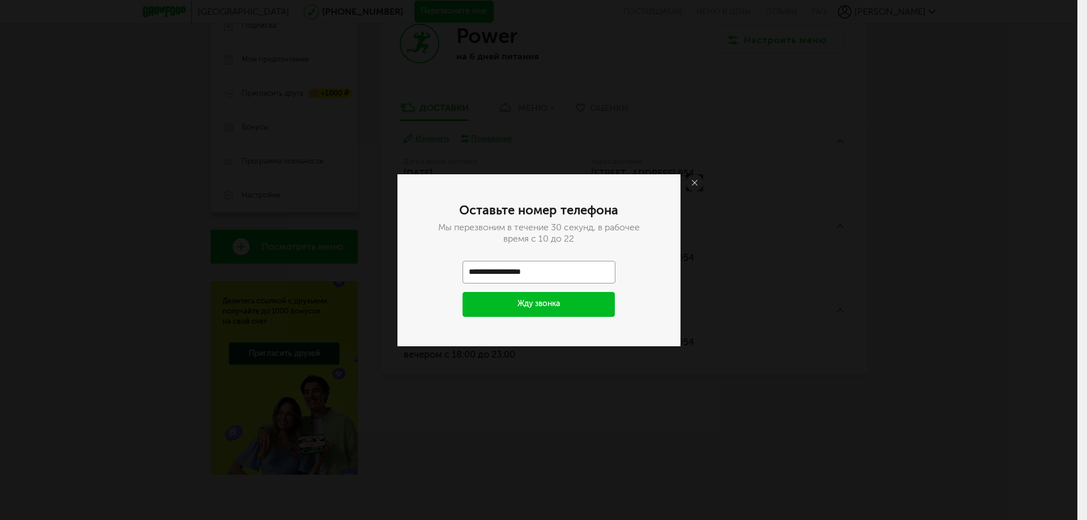
type input "**********"
click at [534, 314] on button "Жду звонка" at bounding box center [539, 304] width 153 height 25
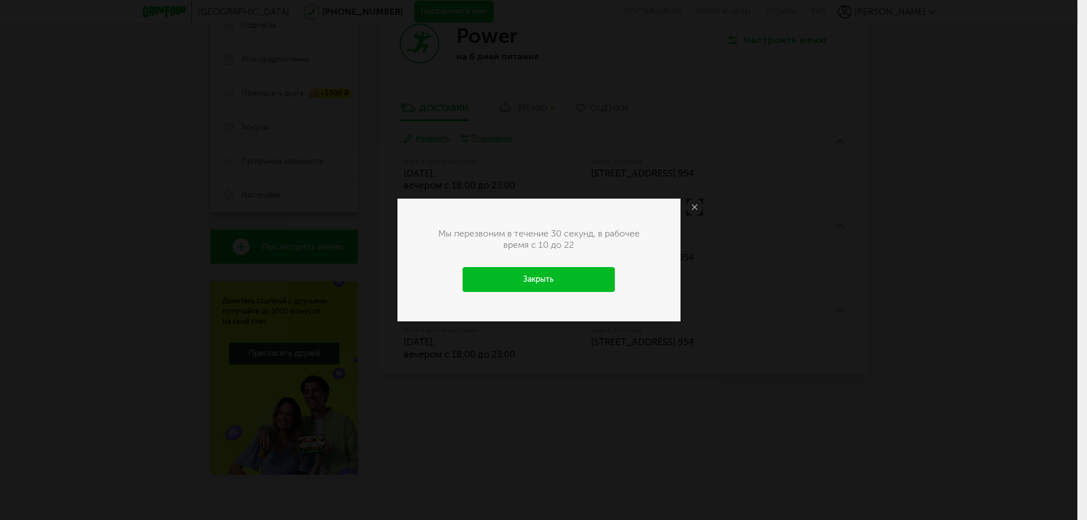
click at [552, 277] on link "Закрыть" at bounding box center [539, 279] width 153 height 25
